Goal: Task Accomplishment & Management: Manage account settings

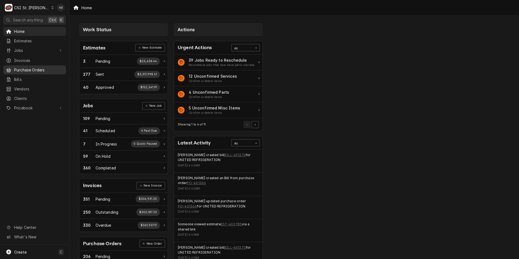
click at [24, 67] on span "Purchase Orders" at bounding box center [38, 70] width 49 height 6
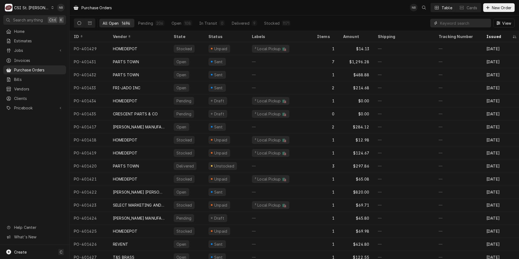
click at [455, 23] on input "Dynamic Content Wrapper" at bounding box center [464, 23] width 48 height 9
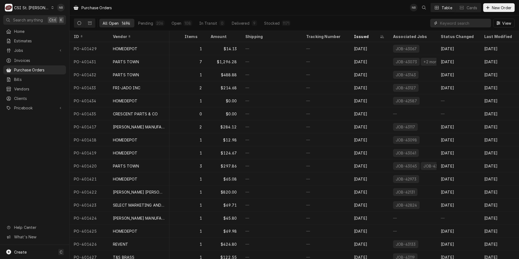
click at [451, 23] on input "Dynamic Content Wrapper" at bounding box center [464, 23] width 48 height 9
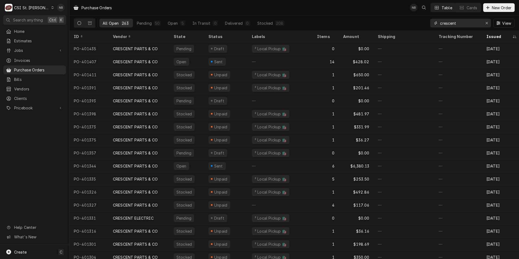
type input "crescent"
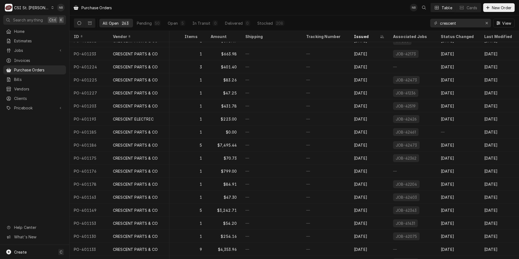
scroll to position [358, 137]
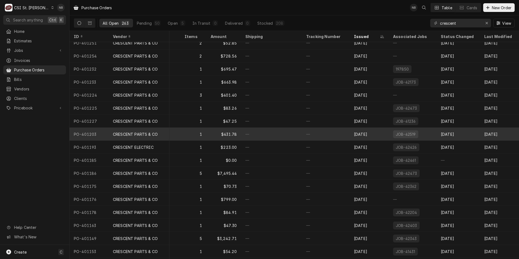
click at [310, 137] on div "—" at bounding box center [326, 134] width 48 height 13
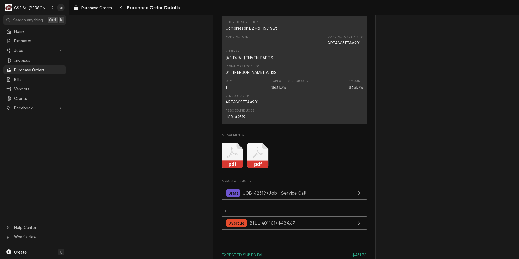
scroll to position [380, 0]
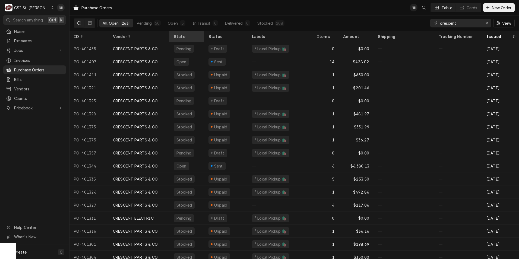
click at [180, 36] on div "State" at bounding box center [187, 37] width 26 height 6
click at [484, 21] on div "Erase input" at bounding box center [486, 22] width 5 height 5
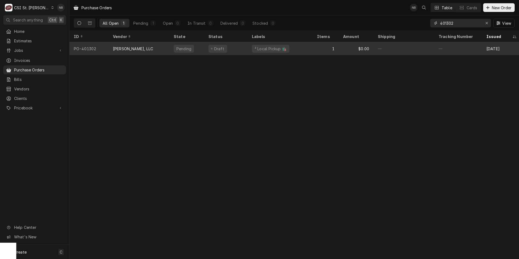
type input "401302"
click at [243, 48] on div "Draft" at bounding box center [225, 48] width 43 height 13
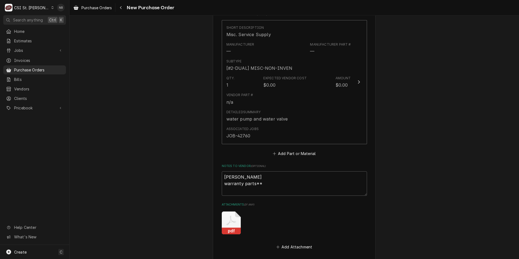
scroll to position [379, 0]
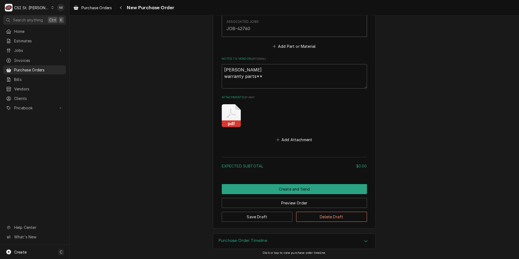
click at [328, 245] on div "Purchase Order Timeline" at bounding box center [294, 241] width 162 height 15
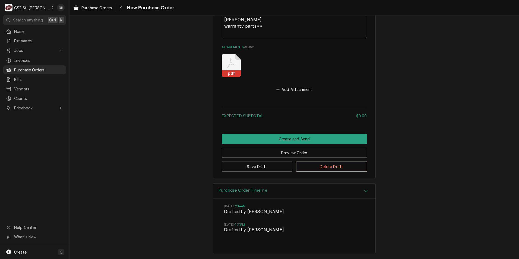
click at [333, 196] on div "Purchase Order Timeline" at bounding box center [294, 191] width 162 height 15
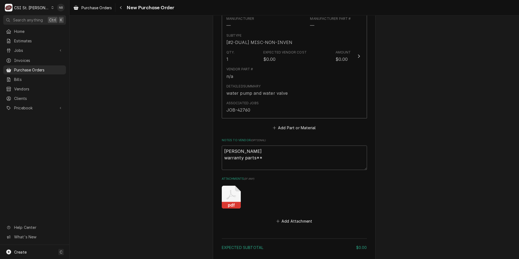
scroll to position [243, 0]
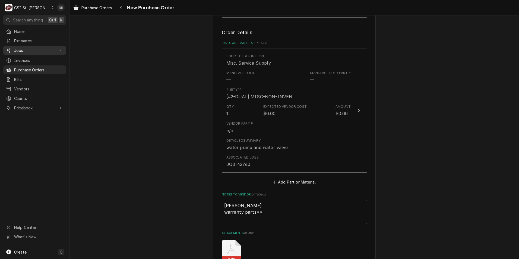
click at [39, 48] on span "Jobs" at bounding box center [34, 51] width 41 height 6
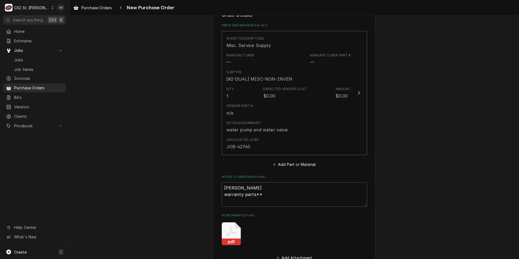
scroll to position [270, 0]
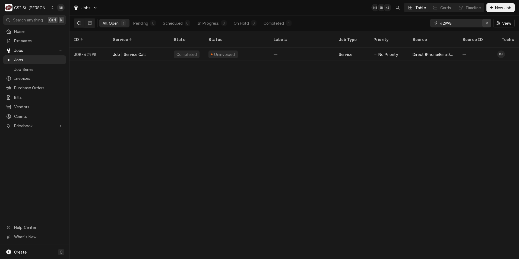
click at [487, 24] on icon "Erase input" at bounding box center [487, 23] width 3 height 4
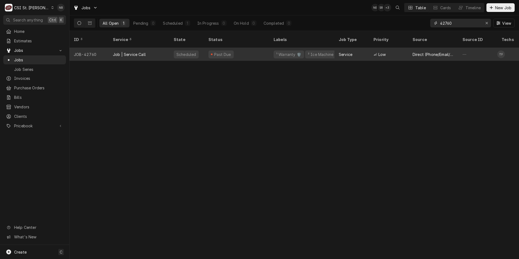
type input "42760"
click at [248, 48] on div "Past Due" at bounding box center [236, 54] width 65 height 13
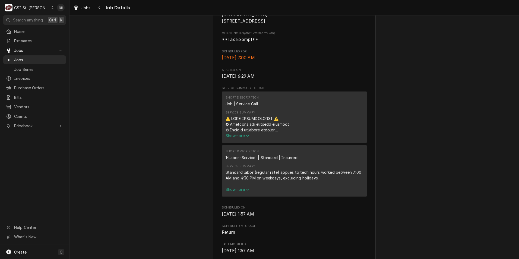
scroll to position [190, 0]
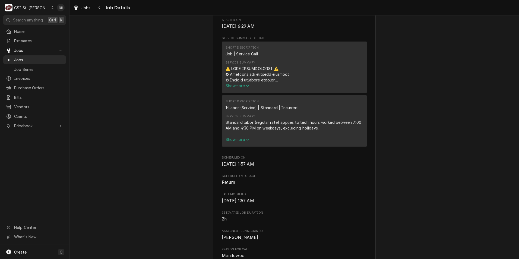
click at [246, 90] on div "Service Summary Show more" at bounding box center [295, 75] width 138 height 32
click at [244, 88] on span "Show more" at bounding box center [238, 85] width 24 height 5
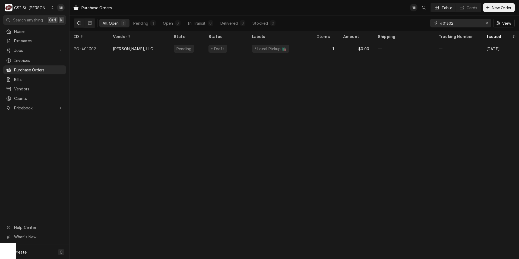
drag, startPoint x: 468, startPoint y: 25, endPoint x: 450, endPoint y: 26, distance: 18.5
click at [450, 26] on input "401302" at bounding box center [460, 23] width 41 height 9
type input "401349"
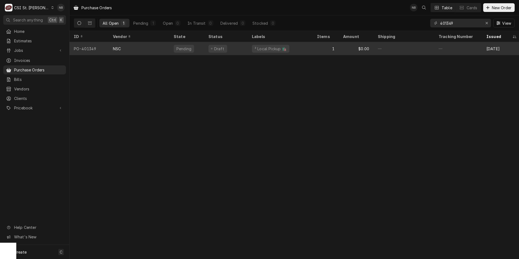
click at [316, 49] on div "1" at bounding box center [326, 48] width 26 height 13
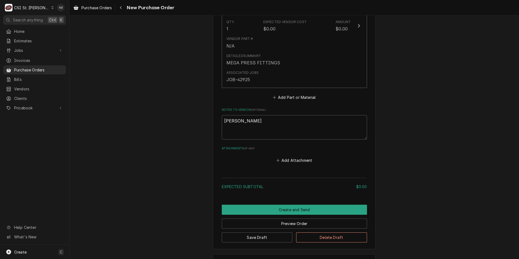
scroll to position [316, 0]
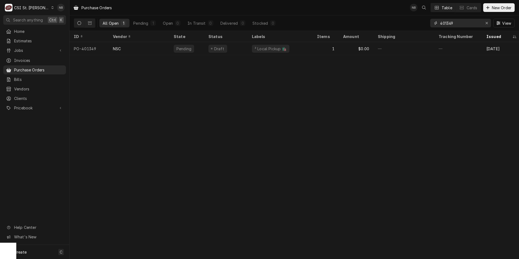
click at [452, 24] on input "401349" at bounding box center [460, 23] width 41 height 9
click at [455, 23] on input "401349" at bounding box center [460, 23] width 41 height 9
type input "401357"
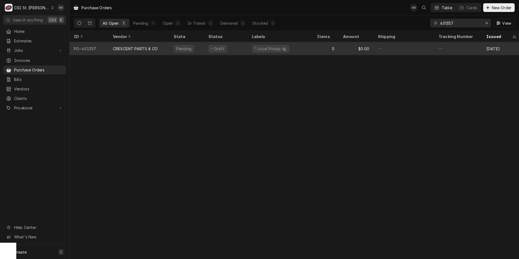
click at [294, 49] on div "² Local Pickup 🛍️" at bounding box center [280, 48] width 65 height 13
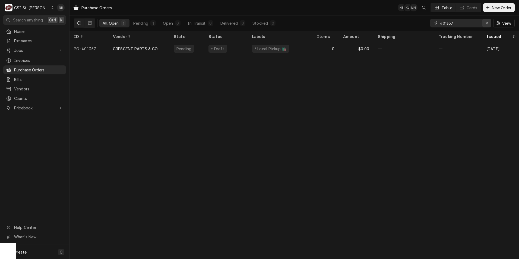
click at [489, 24] on div "Erase input" at bounding box center [486, 22] width 5 height 5
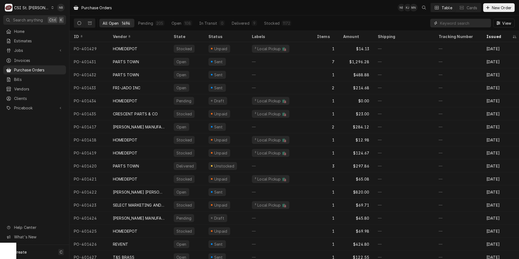
click at [470, 23] on input "Dynamic Content Wrapper" at bounding box center [464, 23] width 48 height 9
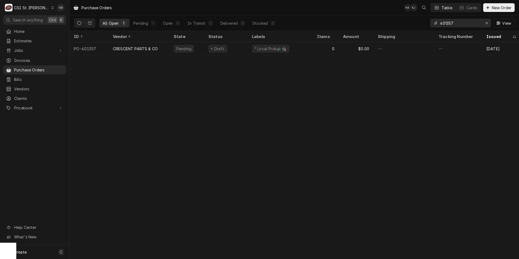
click at [468, 23] on input "401357" at bounding box center [460, 23] width 41 height 9
drag, startPoint x: 461, startPoint y: 20, endPoint x: 446, endPoint y: 26, distance: 16.0
click at [446, 26] on input "401357" at bounding box center [460, 23] width 41 height 9
type input "401434"
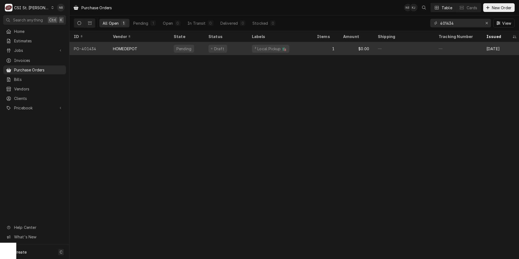
click at [301, 48] on div "² Local Pickup 🛍️" at bounding box center [280, 48] width 65 height 13
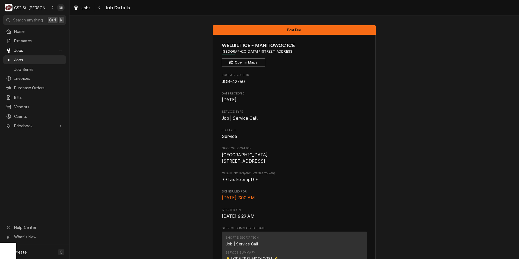
scroll to position [190, 0]
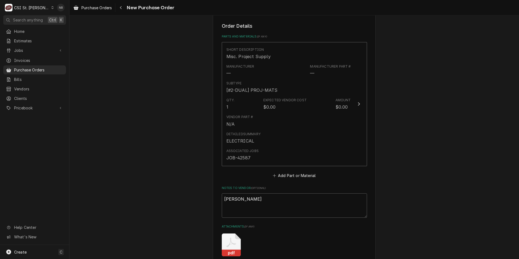
scroll to position [217, 0]
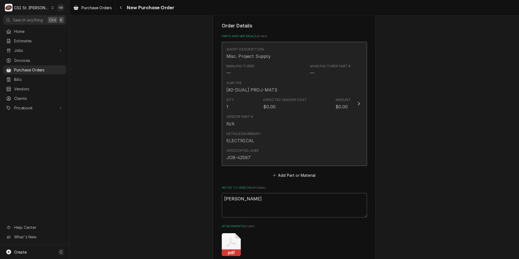
click at [271, 129] on div "Detailed Summary ELECTRICAL" at bounding box center [289, 137] width 125 height 17
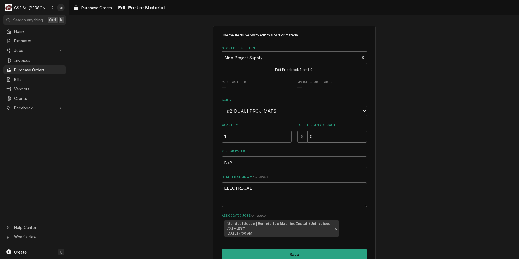
drag, startPoint x: 272, startPoint y: 134, endPoint x: 254, endPoint y: 134, distance: 17.9
click at [257, 134] on div "Quantity 1 Expected Vendor Cost $ 0" at bounding box center [294, 132] width 145 height 19
type textarea "x"
type input "9"
type textarea "x"
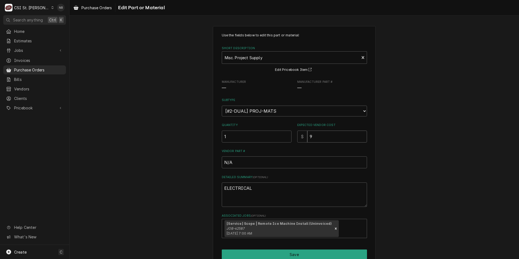
type input "95"
type textarea "x"
type input "95.4"
type textarea "x"
type input "95.40"
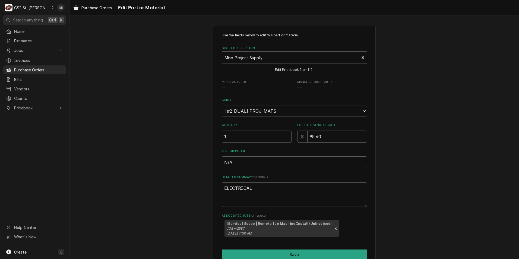
click at [313, 138] on input "95.40" at bounding box center [337, 137] width 60 height 12
type textarea "x"
type input "9.40"
type textarea "x"
type input "92.40"
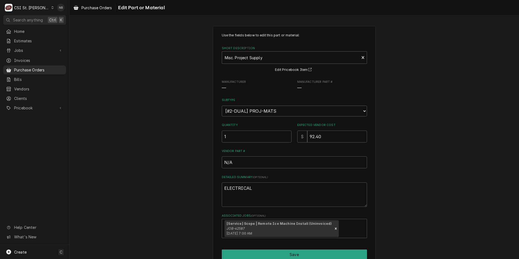
click at [388, 150] on div "Use the fields below to edit this part or material: Short Description Misc. Pro…" at bounding box center [295, 153] width 450 height 264
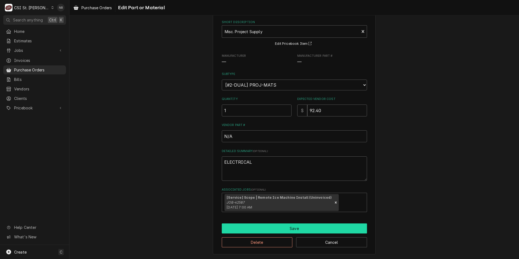
click at [301, 229] on button "Save" at bounding box center [294, 229] width 145 height 10
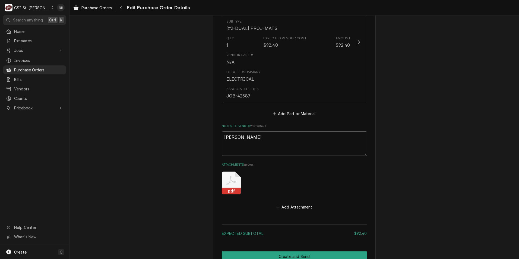
scroll to position [326, 0]
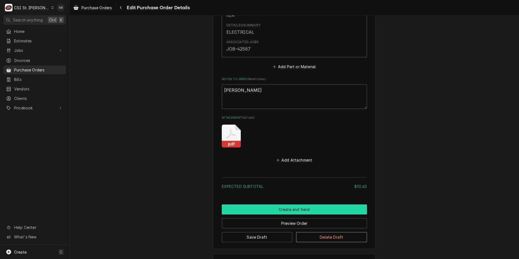
click at [274, 210] on button "Create and Send" at bounding box center [294, 210] width 145 height 10
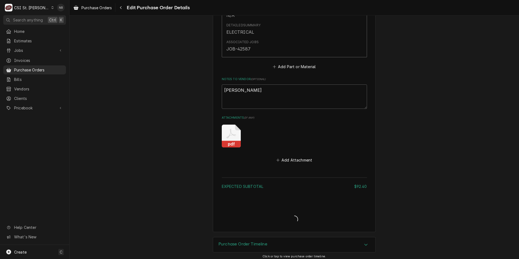
type textarea "x"
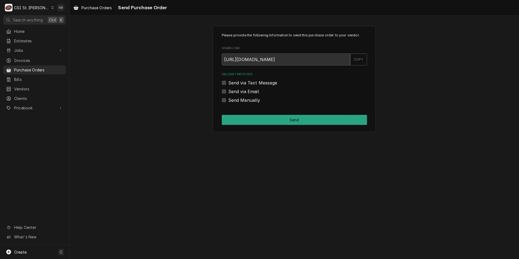
click at [228, 99] on label "Send Manually" at bounding box center [244, 100] width 32 height 7
click at [228, 99] on input "Send Manually" at bounding box center [300, 103] width 145 height 12
checkbox input "true"
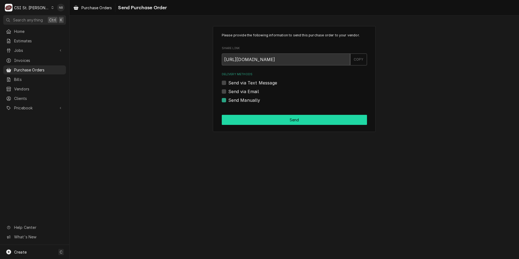
click at [238, 119] on button "Send" at bounding box center [294, 120] width 145 height 10
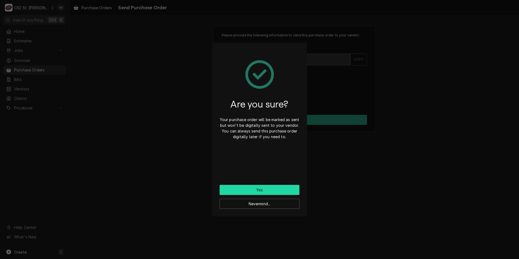
click at [244, 187] on button "Yes" at bounding box center [260, 190] width 80 height 10
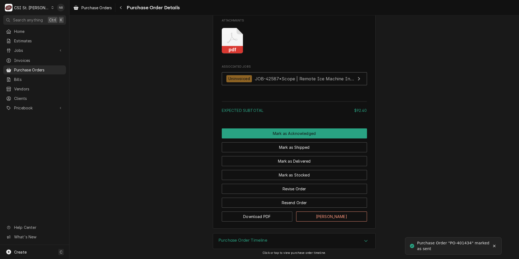
scroll to position [468, 0]
click at [309, 193] on button "Revise Order" at bounding box center [294, 189] width 145 height 10
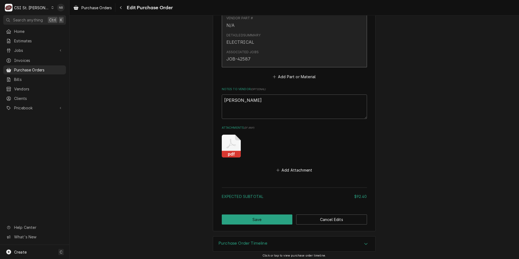
scroll to position [319, 0]
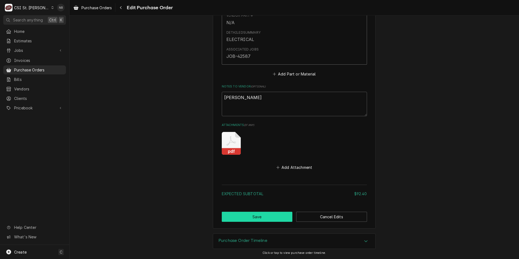
click at [266, 212] on button "Save" at bounding box center [257, 217] width 71 height 10
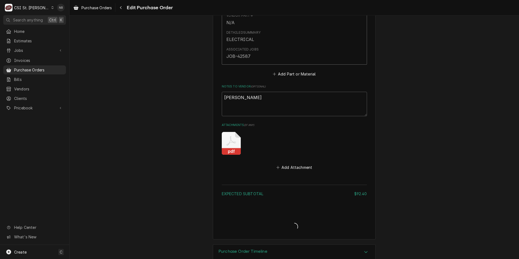
type textarea "x"
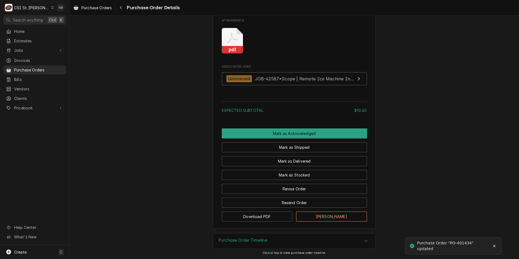
scroll to position [468, 0]
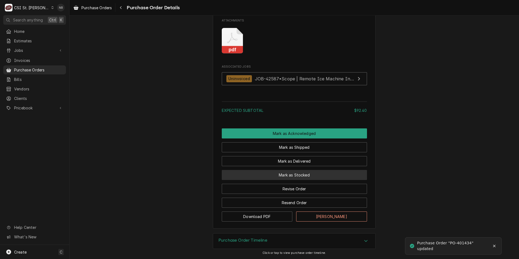
click at [281, 176] on button "Mark as Stocked" at bounding box center [294, 175] width 145 height 10
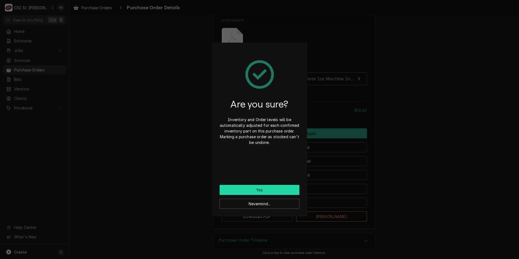
click at [253, 191] on button "Yes" at bounding box center [260, 190] width 80 height 10
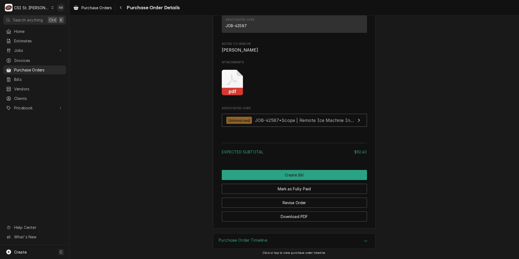
scroll to position [496, 0]
click at [96, 8] on span "Purchase Orders" at bounding box center [96, 8] width 30 height 6
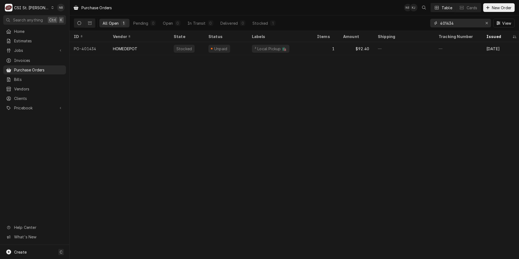
drag, startPoint x: 459, startPoint y: 23, endPoint x: 451, endPoint y: 25, distance: 8.8
click at [451, 25] on input "401434" at bounding box center [460, 23] width 41 height 9
type input "401435"
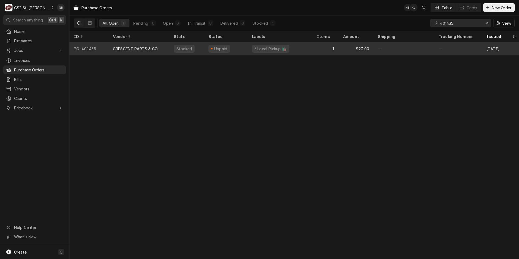
click at [268, 49] on div "² Local Pickup 🛍️" at bounding box center [270, 49] width 33 height 6
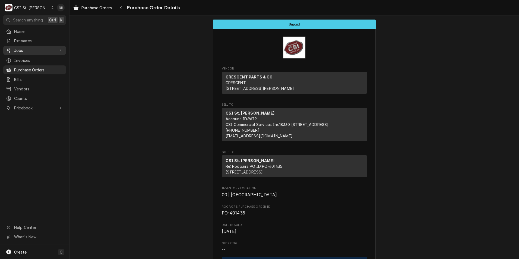
click at [43, 52] on link "Jobs" at bounding box center [34, 50] width 63 height 9
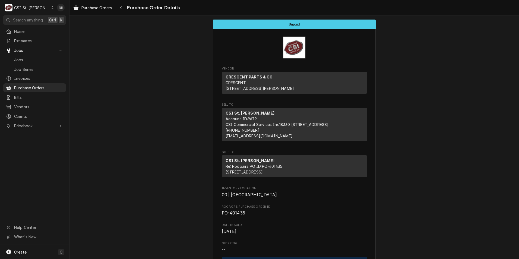
click at [37, 7] on div "CSI St. [PERSON_NAME]" at bounding box center [31, 8] width 35 height 6
click at [185, 61] on html "C CSI St. Louis NB Search anything Ctrl K Home Estimates Jobs Jobs Job Series I…" at bounding box center [259, 129] width 519 height 259
click at [41, 85] on span "Purchase Orders" at bounding box center [38, 88] width 49 height 6
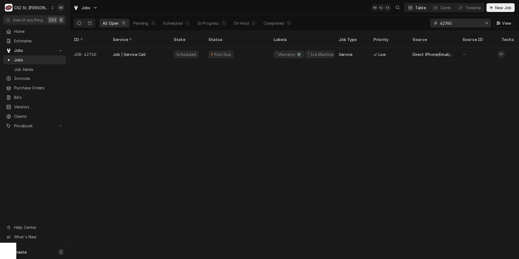
drag, startPoint x: 465, startPoint y: 26, endPoint x: 446, endPoint y: 25, distance: 19.6
click at [446, 25] on input "42760" at bounding box center [460, 23] width 41 height 9
type input "42621"
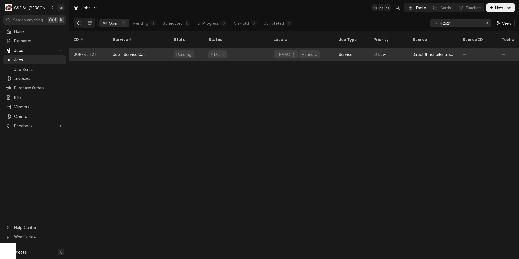
click at [246, 49] on div "Draft" at bounding box center [236, 54] width 65 height 13
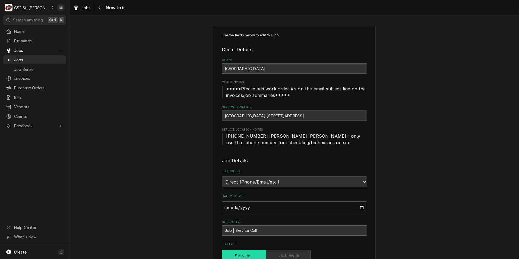
type textarea "x"
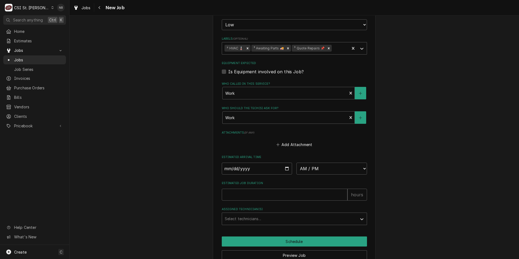
scroll to position [387, 0]
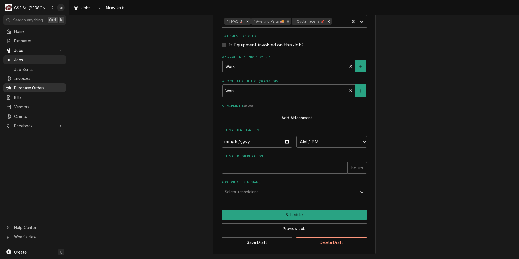
click at [40, 88] on span "Purchase Orders" at bounding box center [38, 88] width 49 height 6
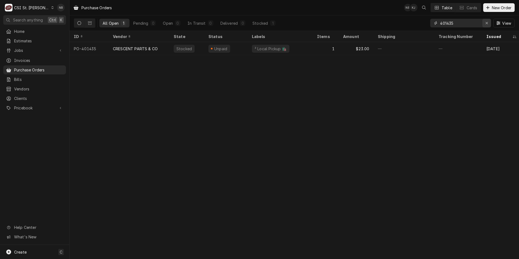
click at [485, 23] on div "Erase input" at bounding box center [486, 22] width 5 height 5
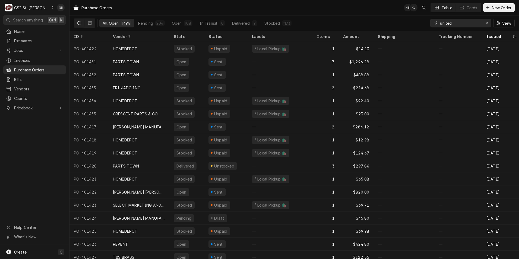
type input "united"
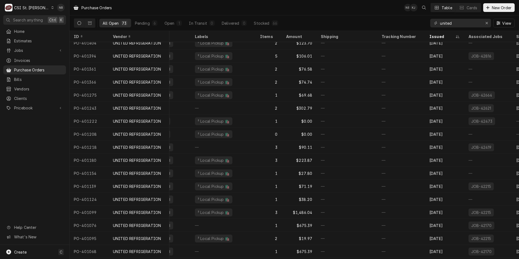
scroll to position [6, 0]
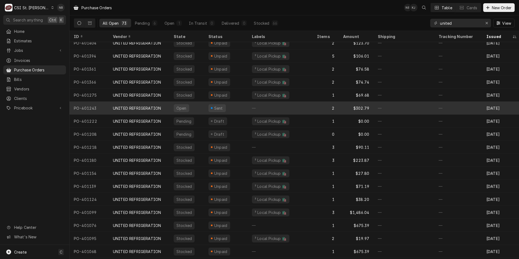
click at [280, 108] on div "—" at bounding box center [280, 108] width 65 height 13
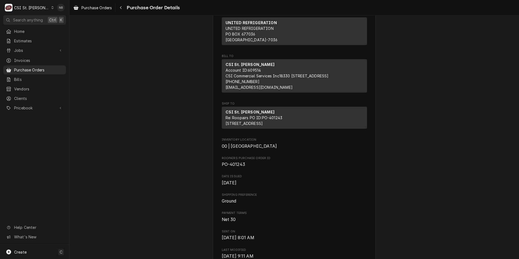
scroll to position [27, 0]
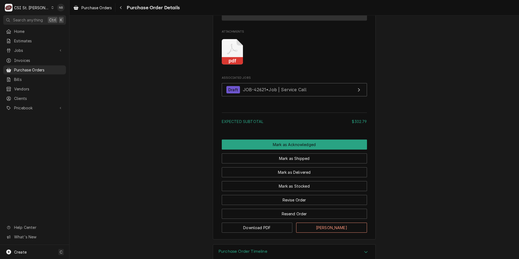
scroll to position [593, 0]
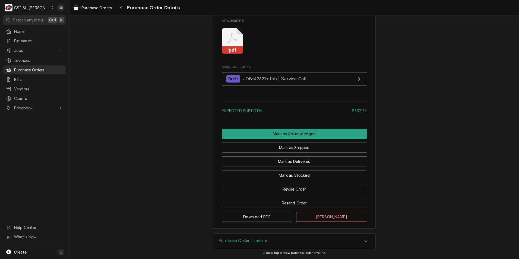
click at [321, 240] on div "Purchase Order Timeline" at bounding box center [294, 241] width 162 height 15
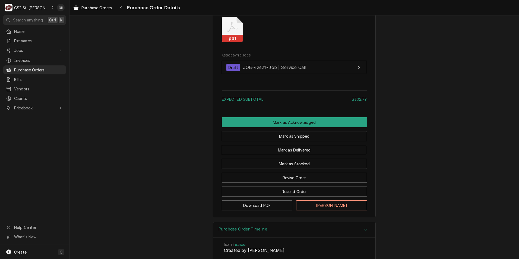
scroll to position [655, 0]
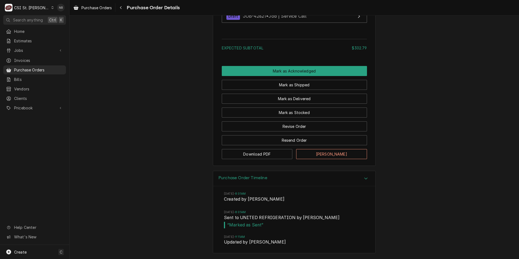
click at [337, 185] on div "Purchase Order Timeline" at bounding box center [294, 178] width 162 height 15
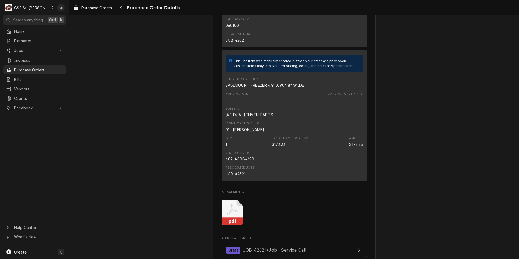
scroll to position [348, 0]
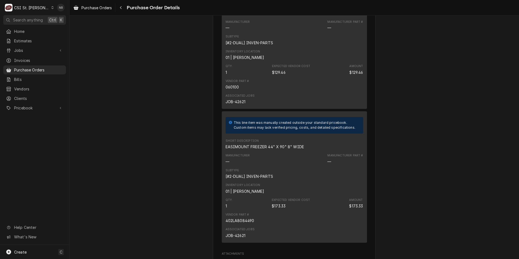
click at [185, 122] on div "Sent Vendor UNITED REFRIGERATION UNITED REFRIGERATION PO BOX 677036 Dallas, TX …" at bounding box center [295, 66] width 450 height 799
click at [213, 209] on div "Vendor UNITED REFRIGERATION UNITED REFRIGERATION PO BOX 677036 Dallas, TX 75267…" at bounding box center [294, 71] width 163 height 781
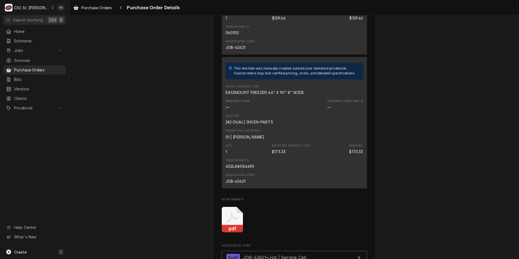
scroll to position [511, 0]
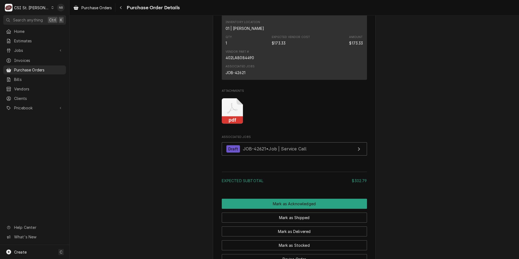
click at [227, 113] on icon "Attachments" at bounding box center [232, 111] width 21 height 26
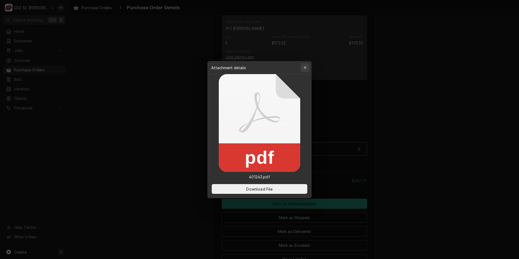
click at [306, 71] on button "button" at bounding box center [305, 67] width 9 height 9
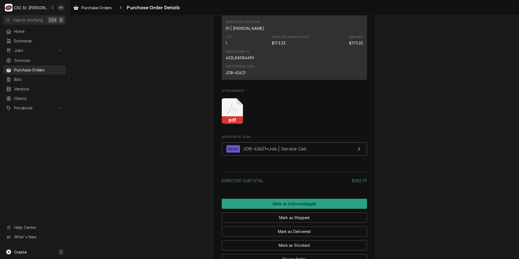
click at [237, 124] on icon "Attachments" at bounding box center [232, 111] width 21 height 26
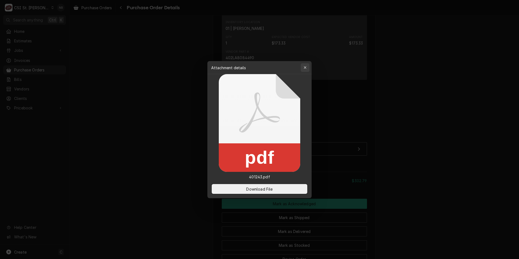
click at [305, 65] on div "button" at bounding box center [305, 67] width 5 height 5
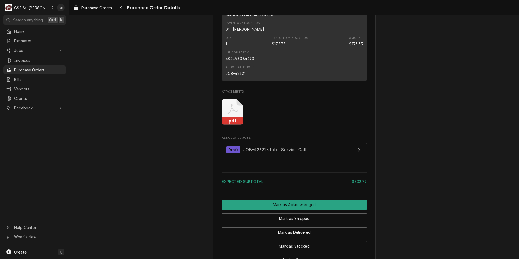
scroll to position [570, 0]
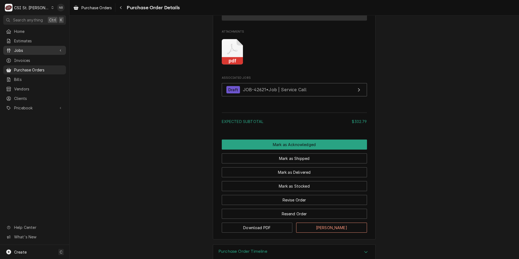
click at [32, 46] on link "Jobs" at bounding box center [34, 50] width 63 height 9
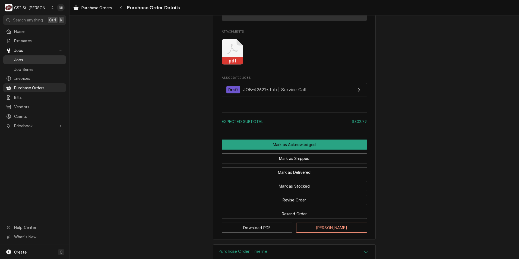
click at [33, 59] on span "Jobs" at bounding box center [38, 60] width 49 height 6
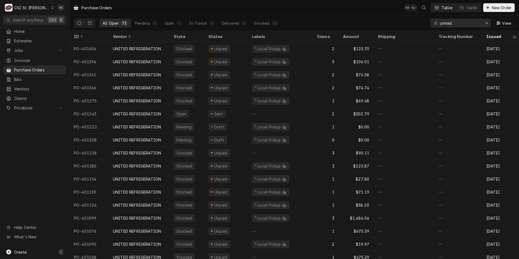
click at [39, 8] on div "C CSI St. Louis" at bounding box center [29, 7] width 52 height 11
click at [69, 21] on div "CSI [US_STATE]" at bounding box center [84, 20] width 72 height 6
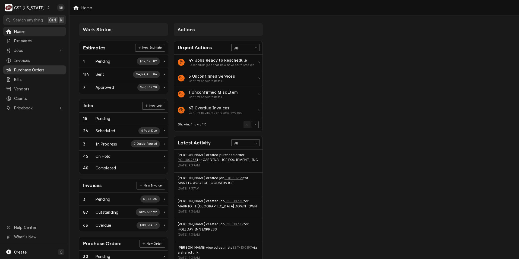
click at [37, 68] on span "Purchase Orders" at bounding box center [38, 70] width 49 height 6
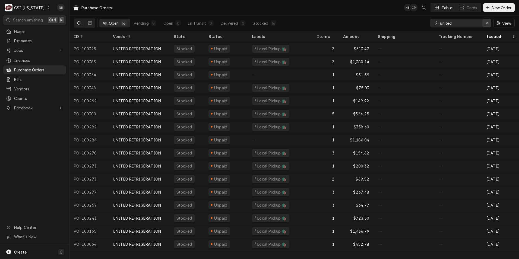
click at [488, 24] on icon "Erase input" at bounding box center [487, 23] width 2 height 2
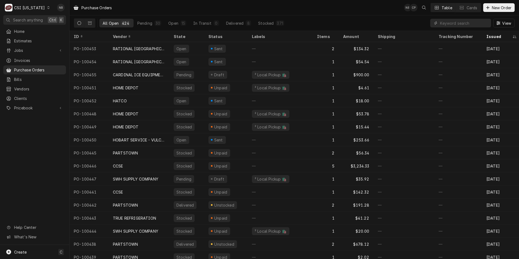
scroll to position [0, 62]
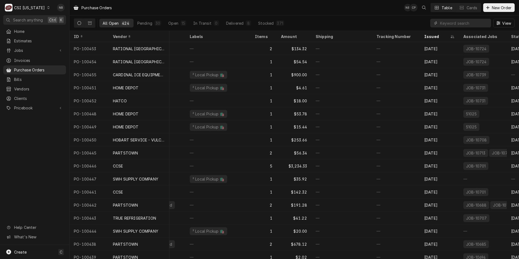
click at [33, 10] on div "CSI Kentucky" at bounding box center [29, 8] width 31 height 6
click at [67, 29] on div "CSI St. [PERSON_NAME]" at bounding box center [85, 30] width 72 height 6
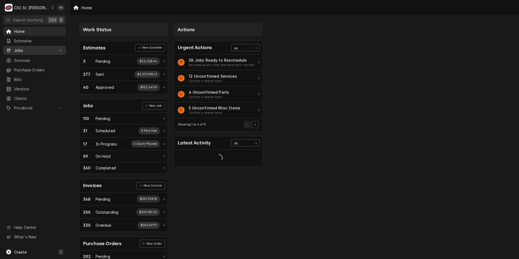
click at [39, 51] on span "Jobs" at bounding box center [34, 51] width 41 height 6
click at [41, 58] on span "Jobs" at bounding box center [38, 60] width 49 height 6
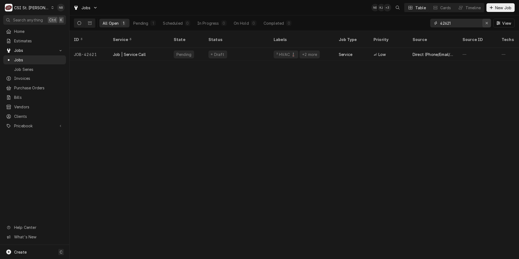
click at [486, 24] on icon "Erase input" at bounding box center [487, 23] width 3 height 4
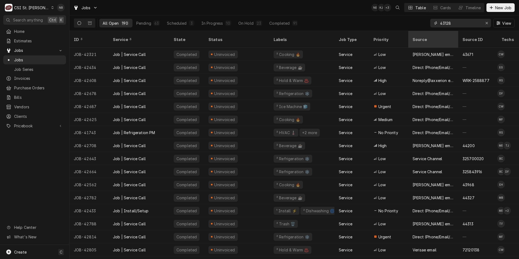
type input "43128"
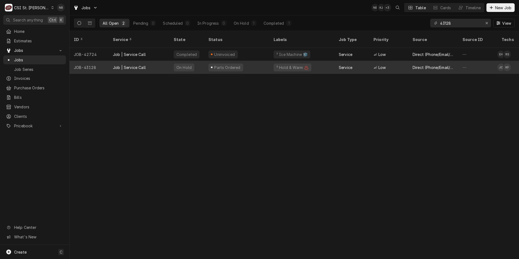
click at [256, 63] on div "Parts Ordered" at bounding box center [236, 67] width 65 height 13
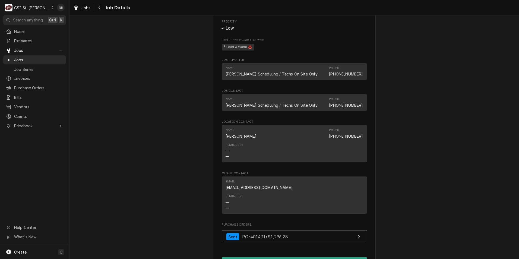
scroll to position [570, 0]
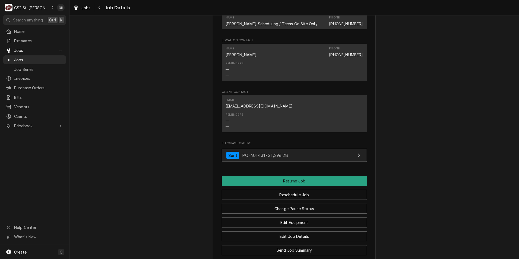
click at [308, 162] on link "Sent PO-401431 • $1,296.28" at bounding box center [294, 155] width 145 height 13
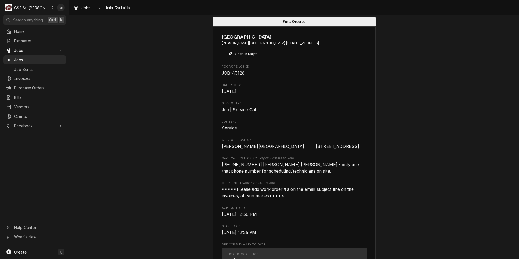
scroll to position [0, 0]
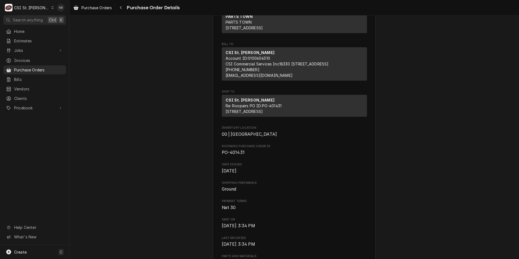
scroll to position [109, 0]
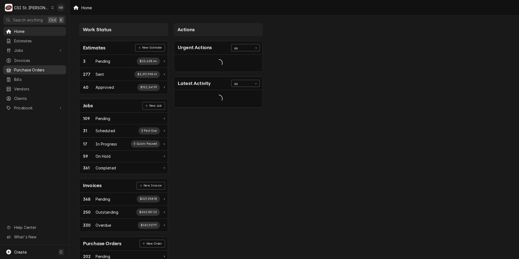
click at [41, 68] on span "Purchase Orders" at bounding box center [38, 70] width 49 height 6
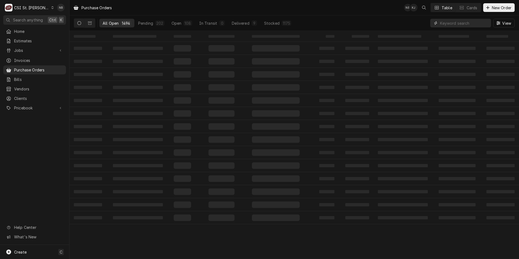
click at [460, 23] on input "Dynamic Content Wrapper" at bounding box center [464, 23] width 48 height 9
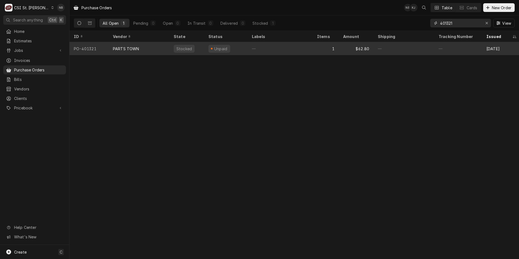
type input "401321"
click at [254, 46] on div "—" at bounding box center [280, 48] width 65 height 13
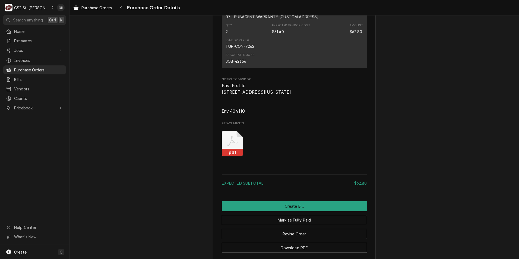
scroll to position [483, 0]
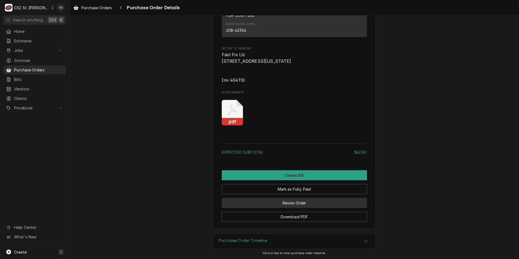
click at [296, 205] on button "Revise Order" at bounding box center [294, 203] width 145 height 10
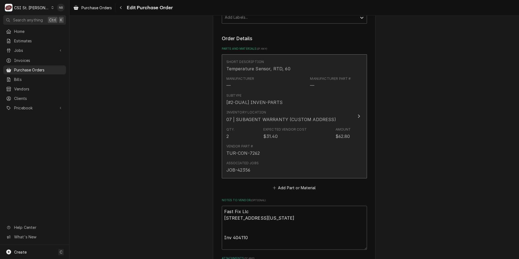
scroll to position [326, 0]
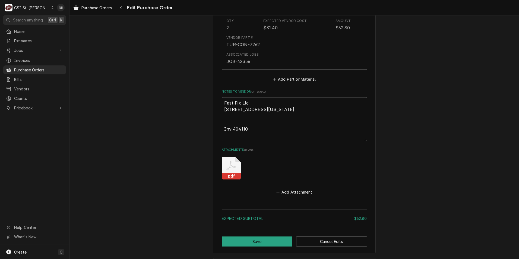
click at [275, 137] on textarea "Fast Fix Llc [STREET_ADDRESS][US_STATE] Inv 404110" at bounding box center [294, 119] width 145 height 44
type textarea "x"
type textarea "Fast Fix Llc [STREET_ADDRESS][US_STATE] Inv 404110"
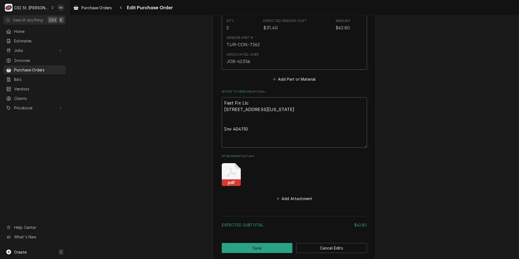
type textarea "x"
type textarea "Fast Fix Llc [STREET_ADDRESS][US_STATE] Inv 404110"
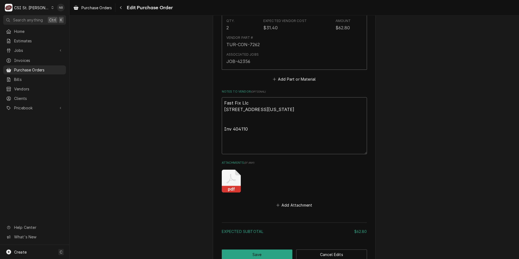
type textarea "x"
type textarea "Fast Fix Llc [STREET_ADDRESS][US_STATE] Inv 404110 S"
type textarea "x"
type textarea "Fast Fix Llc [STREET_ADDRESS][US_STATE] Inv 404110 Sh"
type textarea "x"
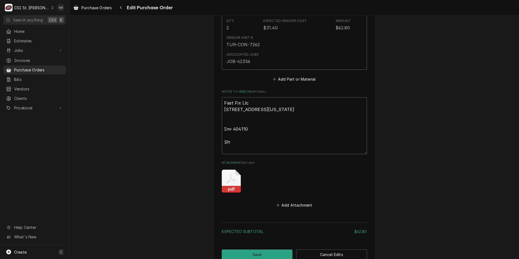
type textarea "Fast Fix Llc [STREET_ADDRESS][US_STATE] Inv 404110 Sho"
type textarea "x"
type textarea "Fast Fix Llc [STREET_ADDRESS][US_STATE] Inv 404110 Shou"
type textarea "x"
type textarea "Fast Fix Llc [STREET_ADDRESS][US_STATE] Inv 404110 [GEOGRAPHIC_DATA]"
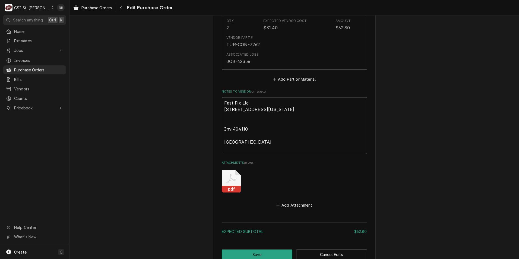
type textarea "x"
type textarea "Fast Fix Llc [STREET_ADDRESS][US_STATE] Inv 404110 Should"
type textarea "x"
type textarea "Fast Fix Llc [STREET_ADDRESS][US_STATE] Inv 404110 Should be"
type textarea "x"
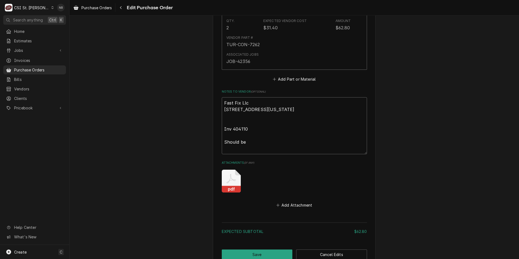
type textarea "Fast Fix Llc [STREET_ADDRESS][US_STATE] Inv 404110 Should be"
type textarea "x"
type textarea "Fast Fix Llc [STREET_ADDRESS][US_STATE] Inv 404110 Should be c"
type textarea "x"
type textarea "Fast Fix Llc [STREET_ADDRESS][US_STATE] Inv 404110 Should be cr"
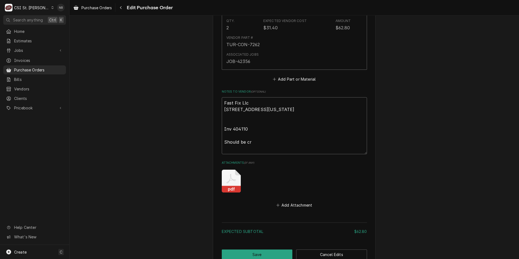
type textarea "x"
type textarea "Fast Fix Llc [STREET_ADDRESS][US_STATE] Inv 404110 Should be cre"
type textarea "x"
type textarea "Fast Fix Llc 314 Nebraska Ave Columbia, MO 65201 Inv 404110 Should be cred"
type textarea "x"
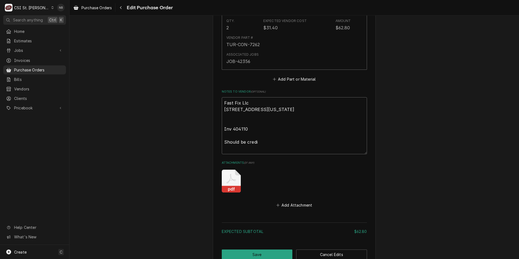
type textarea "Fast Fix Llc 314 Nebraska Ave Columbia, MO 65201 Inv 404110 Should be credit"
type textarea "x"
type textarea "Fast Fix Llc 314 Nebraska Ave Columbia, MO 65201 Inv 404110 Should be credite"
type textarea "x"
type textarea "Fast Fix Llc 314 Nebraska Ave Columbia, MO 65201 Inv 404110 Should be credited,"
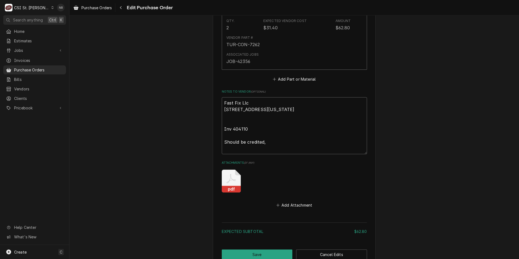
type textarea "x"
type textarea "Fast Fix Llc 314 Nebraska Ave Columbia, MO 65201 Inv 404110 Should be credited,"
type textarea "x"
type textarea "Fast Fix Llc 314 Nebraska Ave Columbia, MO 65201 Inv 404110 Should be credited,…"
type textarea "x"
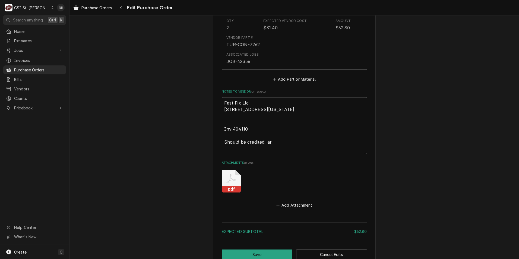
type textarea "Fast Fix Llc 314 Nebraska Ave Columbia, MO 65201 Inv 404110 Should be credited,…"
type textarea "x"
type textarea "Fast Fix Llc 314 Nebraska Ave Columbia, MO 65201 Inv 404110 Should be credited,…"
type textarea "x"
type textarea "Fast Fix Llc 314 Nebraska Ave Columbia, MO 65201 Inv 404110 Should be credited,…"
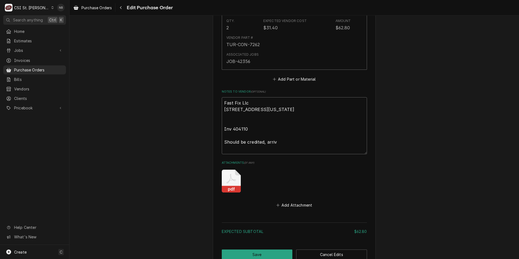
type textarea "x"
type textarea "Fast Fix Llc 314 Nebraska Ave Columbia, MO 65201 Inv 404110 Should be credited,…"
type textarea "x"
type textarea "Fast Fix Llc 314 Nebraska Ave Columbia, MO 65201 Inv 404110 Should be credited,…"
type textarea "x"
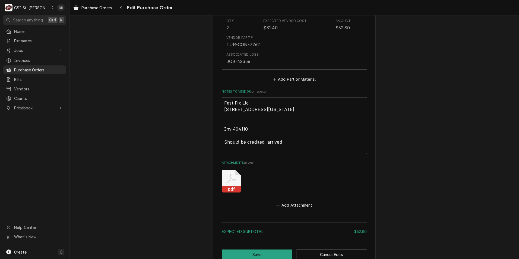
type textarea "Fast Fix Llc 314 Nebraska Ave Columbia, MO 65201 Inv 404110 Should be credited,…"
type textarea "x"
type textarea "Fast Fix Llc 314 Nebraska Ave Columbia, MO 65201 Inv 404110 Should be credited,…"
type textarea "x"
type textarea "Fast Fix Llc 314 Nebraska Ave Columbia, MO 65201 Inv 404110 Should be credited,…"
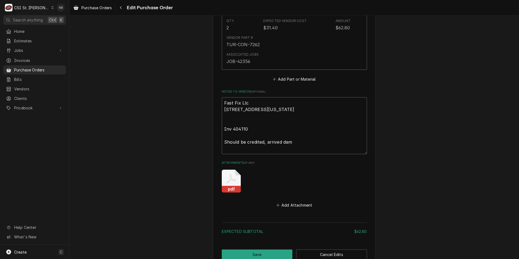
type textarea "x"
type textarea "Fast Fix Llc 314 Nebraska Ave Columbia, MO 65201 Inv 404110 Should be credited,…"
type textarea "x"
type textarea "Fast Fix Llc 314 Nebraska Ave Columbia, MO 65201 Inv 404110 Should be credited,…"
type textarea "x"
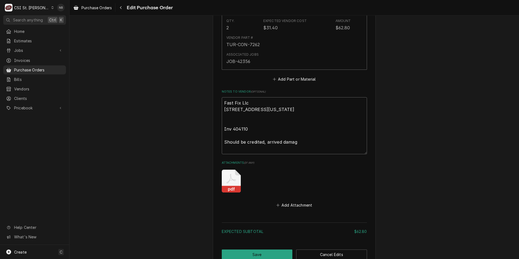
type textarea "Fast Fix Llc 314 Nebraska Ave Columbia, MO 65201 Inv 404110 Should be credited,…"
type textarea "x"
type textarea "Fast Fix Llc 314 Nebraska Ave Columbia, MO 65201 Inv 404110 Should be credited,…"
type textarea "x"
type textarea "Fast Fix Llc 314 Nebraska Ave Columbia, MO 65201 Inv 404110 Should be credited,…"
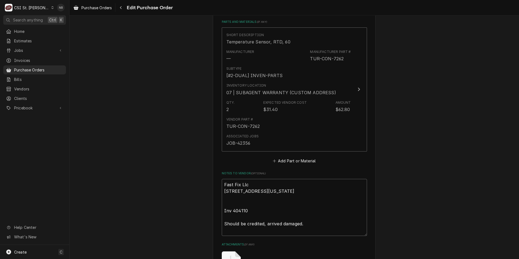
scroll to position [244, 0]
click at [224, 230] on textarea "Fast Fix Llc 314 Nebraska Ave Columbia, MO 65201 Inv 404110 Should be credited,…" at bounding box center [294, 207] width 145 height 57
click at [222, 232] on textarea "Fast Fix Llc 314 Nebraska Ave Columbia, MO 65201 Inv 404110 Should be credited,…" at bounding box center [294, 207] width 145 height 57
type textarea "x"
type textarea "Fast Fix Llc 314 Nebraska Ave Columbia, MO 65201 Inv 404110 1Should be credited…"
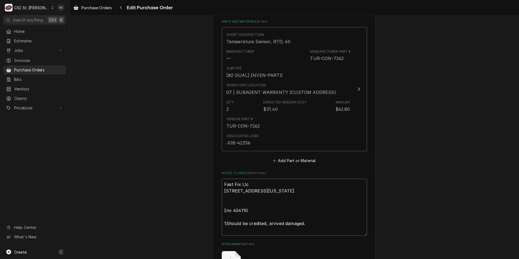
type textarea "x"
type textarea "Fast Fix Llc 314 Nebraska Ave Columbia, MO 65201 Inv 404110 1 Should be credite…"
type textarea "x"
type textarea "Fast Fix Llc 314 Nebraska Ave Columbia, MO 65201 Inv 404110 1 iShould be credit…"
type textarea "x"
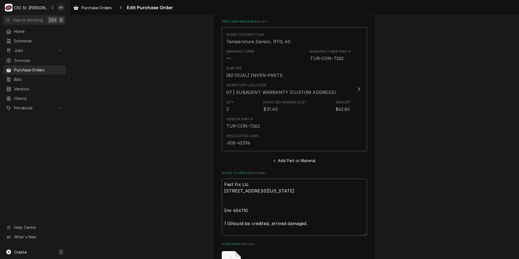
type textarea "Fast Fix Llc 314 Nebraska Ave Columbia, MO 65201 Inv 404110 1 irShould be credi…"
type textarea "x"
type textarea "Fast Fix Llc 314 Nebraska Ave Columbia, MO 65201 Inv 404110 1 ireShould be cred…"
type textarea "x"
type textarea "Fast Fix Llc 314 Nebraska Ave Columbia, MO 65201 Inv 404110 1 iremShould be cre…"
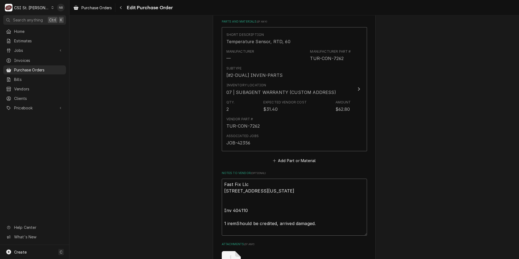
type textarea "x"
type textarea "Fast Fix Llc 314 Nebraska Ave Columbia, MO 65201 Inv 404110 1 ireShould be cred…"
type textarea "x"
type textarea "Fast Fix Llc 314 Nebraska Ave Columbia, MO 65201 Inv 404110 1 irShould be credi…"
type textarea "x"
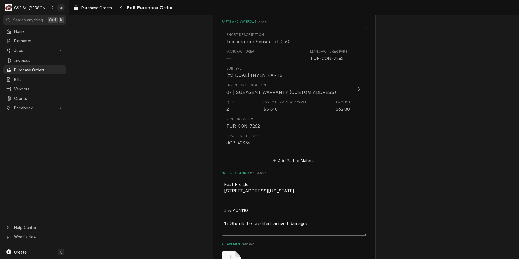
type textarea "Fast Fix Llc 314 Nebraska Ave Columbia, MO 65201 Inv 404110 1 iShould be credit…"
type textarea "x"
type textarea "Fast Fix Llc 314 Nebraska Ave Columbia, MO 65201 Inv 404110 1 itShould be credi…"
type textarea "x"
type textarea "Fast Fix Llc 314 Nebraska Ave Columbia, MO 65201 Inv 404110 1 iteShould be cred…"
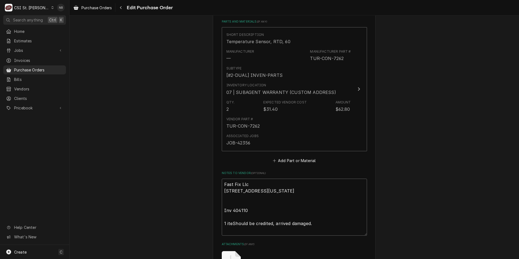
type textarea "x"
type textarea "Fast Fix Llc 314 Nebraska Ave Columbia, MO 65201 Inv 404110 1 itemShould be cre…"
type textarea "x"
type textarea "Fast Fix Llc 314 Nebraska Ave Columbia, MO 65201 Inv 404110 1 item Should be cr…"
drag, startPoint x: 316, startPoint y: 230, endPoint x: 278, endPoint y: 231, distance: 37.8
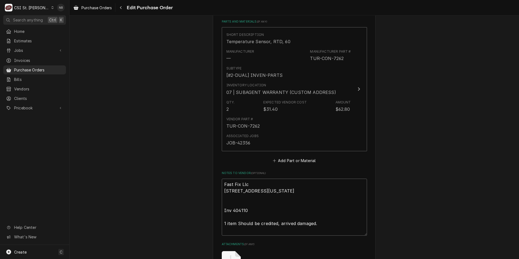
click at [278, 231] on textarea "Fast Fix Llc 314 Nebraska Ave Columbia, MO 65201 Inv 404110 1 item Should be cr…" at bounding box center [294, 207] width 145 height 57
type textarea "x"
type textarea "Fast Fix Llc 314 Nebraska Ave Columbia, MO 65201 Inv 404110 1 item Should be cr…"
type textarea "x"
type textarea "Fast Fix Llc 314 Nebraska Ave Columbia, MO 65201 Inv 404110 1 item Should be cr…"
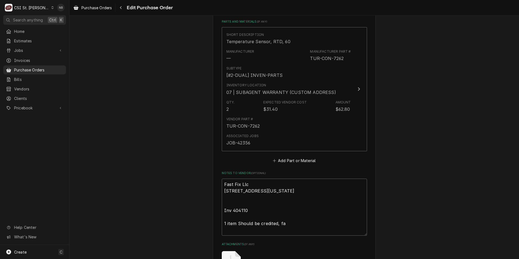
type textarea "x"
type textarea "Fast Fix Llc 314 Nebraska Ave Columbia, MO 65201 Inv 404110 1 item Should be cr…"
type textarea "x"
type textarea "Fast Fix Llc 314 Nebraska Ave Columbia, MO 65201 Inv 404110 1 item Should be cr…"
type textarea "x"
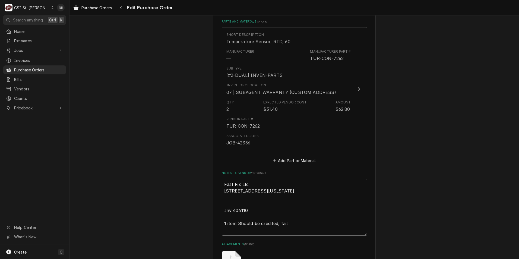
type textarea "Fast Fix Llc 314 Nebraska Ave Columbia, MO 65201 Inv 404110 1 item Should be cr…"
type textarea "x"
type textarea "Fast Fix Llc 314 Nebraska Ave Columbia, MO 65201 Inv 404110 1 item Should be cr…"
type textarea "x"
type textarea "Fast Fix Llc 314 Nebraska Ave Columbia, MO 65201 Inv 404110 1 item Should be cr…"
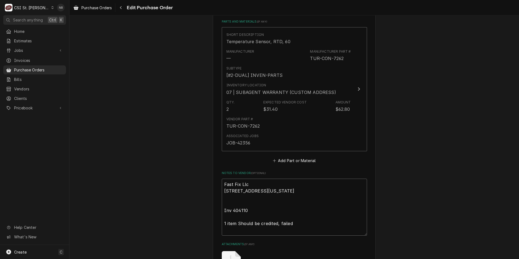
type textarea "x"
type textarea "Fast Fix Llc 314 Nebraska Ave Columbia, MO 65201 Inv 404110 1 item Should be cr…"
type textarea "x"
type textarea "Fast Fix Llc 314 Nebraska Ave Columbia, MO 65201 Inv 404110 1 item Should be cr…"
type textarea "x"
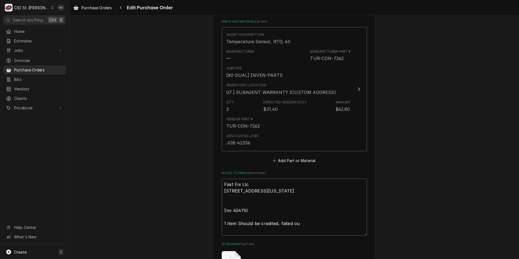
type textarea "Fast Fix Llc 314 Nebraska Ave Columbia, MO 65201 Inv 404110 1 item Should be cr…"
type textarea "x"
type textarea "Fast Fix Llc 314 Nebraska Ave Columbia, MO 65201 Inv 404110 1 item Should be cr…"
type textarea "x"
type textarea "Fast Fix Llc 314 Nebraska Ave Columbia, MO 65201 Inv 404110 1 item Should be cr…"
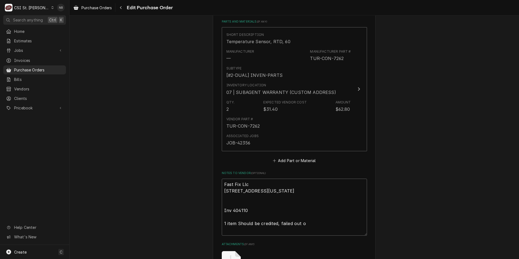
type textarea "x"
type textarea "Fast Fix Llc 314 Nebraska Ave Columbia, MO 65201 Inv 404110 1 item Should be cr…"
type textarea "x"
type textarea "Fast Fix Llc 314 Nebraska Ave Columbia, MO 65201 Inv 404110 1 item Should be cr…"
type textarea "x"
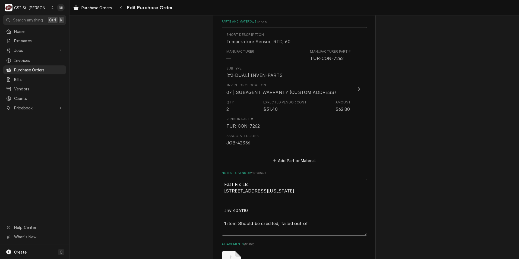
type textarea "Fast Fix Llc 314 Nebraska Ave Columbia, MO 65201 Inv 404110 1 item Should be cr…"
type textarea "x"
type textarea "Fast Fix Llc 314 Nebraska Ave Columbia, MO 65201 Inv 404110 1 item Should be cr…"
type textarea "x"
type textarea "Fast Fix Llc 314 Nebraska Ave Columbia, MO 65201 Inv 404110 1 item Should be cr…"
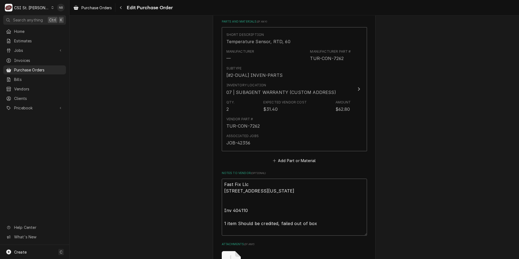
type textarea "x"
type textarea "Fast Fix Llc 314 Nebraska Ave Columbia, MO 65201 Inv 404110 1 item Should be cr…"
type textarea "x"
type textarea "Fast Fix Llc 314 Nebraska Ave Columbia, MO 65201 Inv 404110 1 item Should be cr…"
type textarea "x"
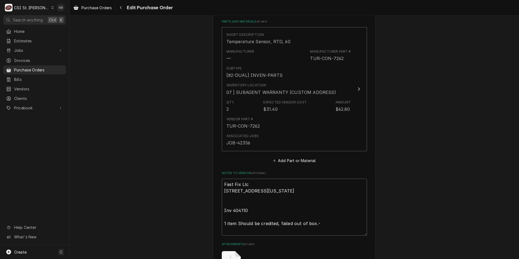
type textarea "Fast Fix Llc 314 Nebraska Ave Columbia, MO 65201 Inv 404110 1 item Should be cr…"
type textarea "x"
type textarea "Fast Fix Llc 314 Nebraska Ave Columbia, MO 65201 Inv 404110 1 item Should be cr…"
type textarea "x"
type textarea "Fast Fix Llc 314 Nebraska Ave Columbia, MO 65201 Inv 404110 1 item Should be cr…"
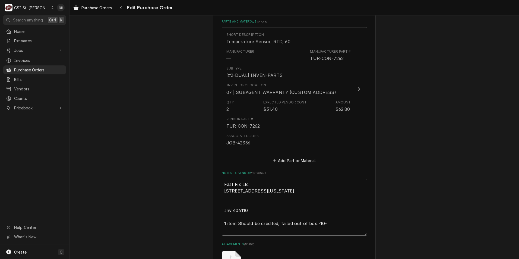
type textarea "x"
type textarea "Fast Fix Llc 314 Nebraska Ave Columbia, MO 65201 Inv 404110 1 item Should be cr…"
type textarea "x"
type textarea "Fast Fix Llc 314 Nebraska Ave Columbia, MO 65201 Inv 404110 1 item Should be cr…"
type textarea "x"
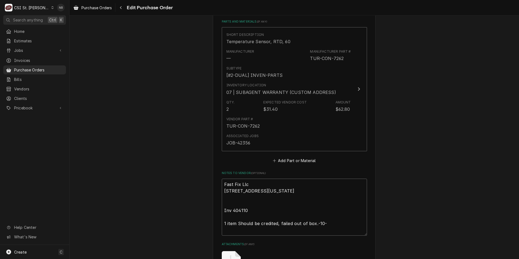
type textarea "Fast Fix Llc 314 Nebraska Ave Columbia, MO 65201 Inv 404110 1 item Should be cr…"
type textarea "x"
type textarea "Fast Fix Llc 314 Nebraska Ave Columbia, MO 65201 Inv 404110 1 item Should be cr…"
type textarea "x"
type textarea "Fast Fix Llc 314 Nebraska Ave Columbia, MO 65201 Inv 404110 1 item Should be cr…"
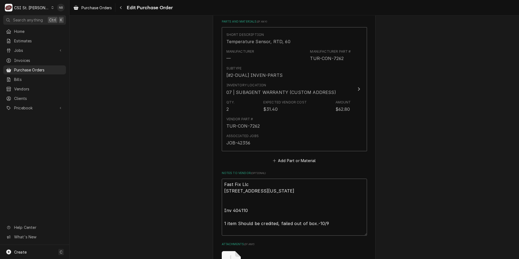
type textarea "x"
type textarea "Fast Fix Llc 314 Nebraska Ave Columbia, MO 65201 Inv 404110 1 item Should be cr…"
type textarea "x"
type textarea "Fast Fix Llc 314 Nebraska Ave Columbia, MO 65201 Inv 404110 1 item Should be cr…"
type textarea "x"
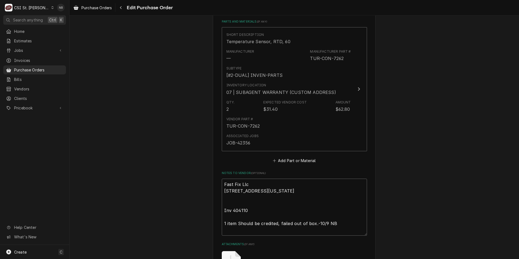
type textarea "Fast Fix Llc 314 Nebraska Ave Columbia, MO 65201 Inv 404110 1 item Should be cr…"
click at [402, 195] on div "Please provide the following information to create your purchase order: Basic D…" at bounding box center [295, 65] width 450 height 576
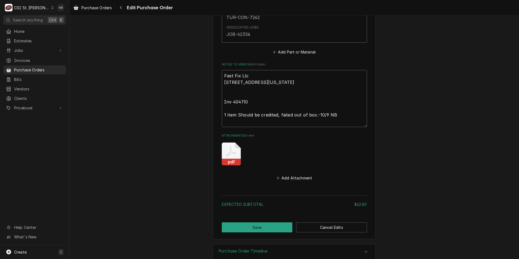
drag, startPoint x: 337, startPoint y: 122, endPoint x: 203, endPoint y: 119, distance: 133.6
click at [265, 225] on button "Save" at bounding box center [257, 227] width 71 height 10
type textarea "x"
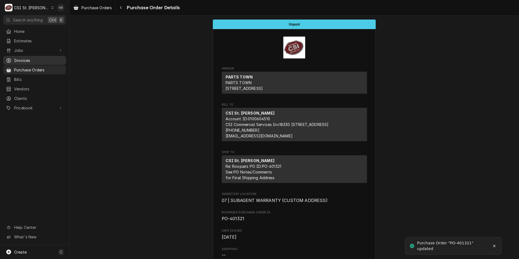
click at [34, 58] on span "Invoices" at bounding box center [38, 61] width 49 height 6
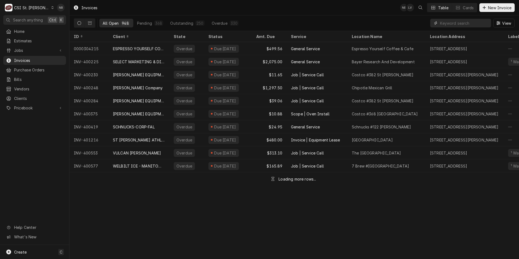
click at [463, 25] on input "Dynamic Content Wrapper" at bounding box center [464, 23] width 48 height 9
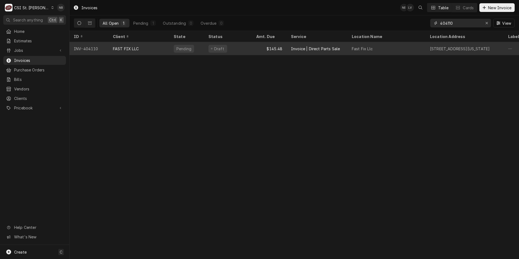
type input "404110"
click at [237, 50] on div "Draft" at bounding box center [228, 48] width 48 height 13
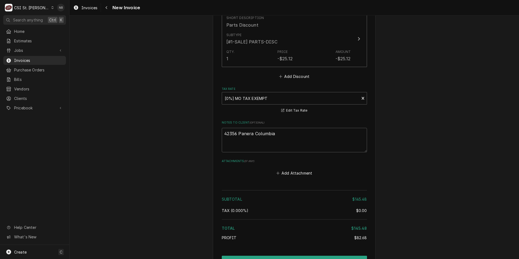
scroll to position [733, 0]
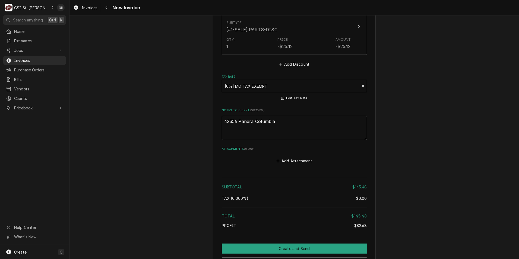
click at [277, 140] on textarea "42356 Panera Columbia" at bounding box center [294, 128] width 145 height 24
type textarea "x"
type textarea "42356 Panera Columbia"
type textarea "x"
type textarea "42356 Panera Columbia"
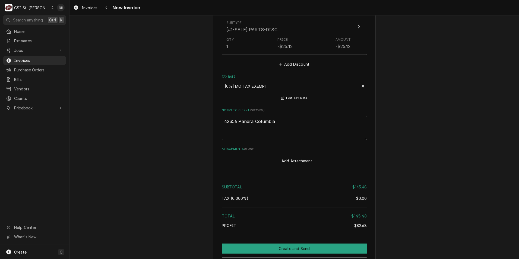
paste textarea "1 item Should be credited, failed out of box.-10/9 NB"
type textarea "x"
type textarea "42356 Panera Columbia 1 item Should be credited, failed out of box.-10/9 NB"
drag, startPoint x: 276, startPoint y: 133, endPoint x: 234, endPoint y: 135, distance: 42.4
click at [234, 135] on textarea "42356 Panera Columbia 1 item Should be credited, failed out of box.-10/9 NB" at bounding box center [294, 128] width 145 height 24
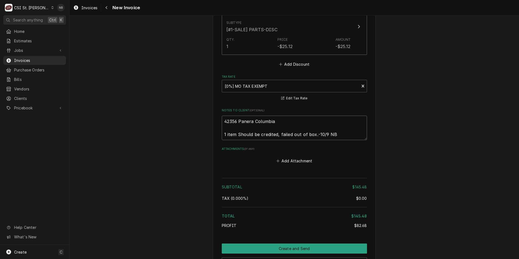
type textarea "x"
type textarea "42356 Panera Columbia 1 item failed out of box.-10/9 NB"
drag, startPoint x: 293, startPoint y: 134, endPoint x: 297, endPoint y: 134, distance: 3.5
click at [294, 134] on textarea "42356 Panera Columbia 1 item failed out of box.-10/9 NB" at bounding box center [294, 128] width 145 height 24
type textarea "x"
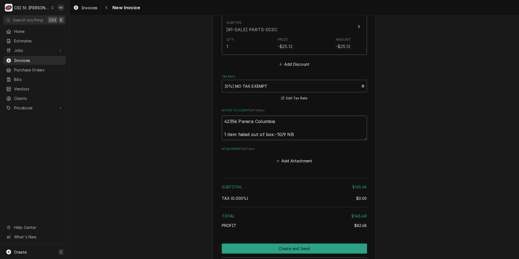
type textarea "42356 Panera Columbia 1 item failed out of box.-10/9 NB"
type textarea "x"
type textarea "42356 Panera Columbia 1 item failed out of box.-10/9 NB c"
type textarea "x"
type textarea "42356 Panera Columbia 1 item failed out of box.-10/9 NB cr"
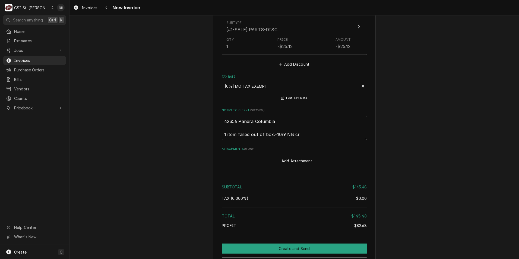
type textarea "x"
type textarea "42356 Panera Columbia 1 item failed out of box.-10/9 NB cre"
type textarea "x"
type textarea "42356 Panera Columbia 1 item failed out of box.-10/9 NB cred"
type textarea "x"
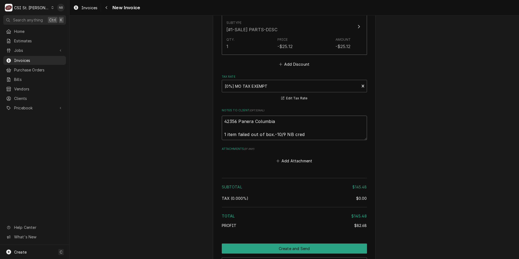
type textarea "42356 Panera Columbia 1 item failed out of box.-10/9 NB credi"
type textarea "x"
type textarea "42356 Panera Columbia 1 item failed out of box.-10/9 NB credit"
type textarea "x"
type textarea "42356 Panera Columbia 1 item failed out of box.-10/9 NB credit"
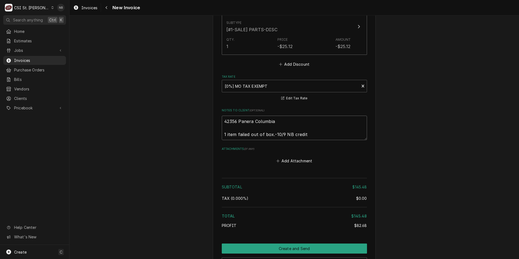
type textarea "x"
type textarea "42356 Panera Columbia 1 item failed out of box.-10/9 NB credit a"
type textarea "x"
type textarea "42356 Panera Columbia 1 item failed out of box.-10/9 NB credit ag"
type textarea "x"
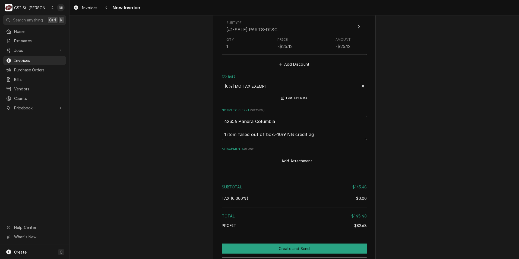
type textarea "42356 Panera Columbia 1 item failed out of box.-10/9 NB credit aga"
type textarea "x"
type textarea "42356 Panera Columbia 1 item failed out of box.-10/9 NB credit agai"
type textarea "x"
type textarea "42356 Panera Columbia 1 item failed out of box.-10/9 NB credit agains"
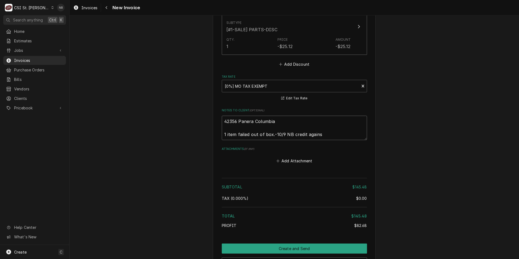
type textarea "x"
type textarea "42356 Panera Columbia 1 item failed out of box.-10/9 NB credit against"
type textarea "x"
type textarea "42356 Panera Columbia 1 item failed out of box.-10/9 NB credit against"
type textarea "x"
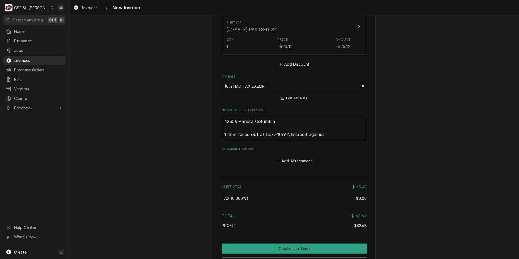
type textarea "42356 Panera Columbia 1 item failed out of box.-10/9 NB credit against P"
type textarea "x"
type textarea "42356 Panera Columbia 1 item failed out of box.-10/9 NB credit against PO"
type textarea "x"
type textarea "42356 Panera Columbia 1 item failed out of box.-10/9 NB credit against PO4"
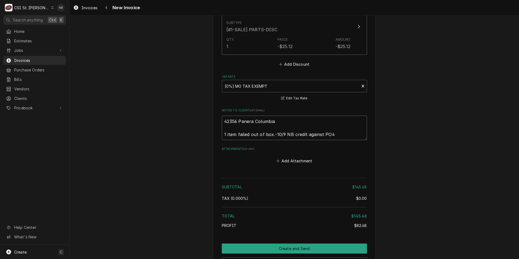
type textarea "x"
type textarea "42356 Panera Columbia 1 item failed out of box.-10/9 NB credit against PO40"
type textarea "x"
type textarea "42356 Panera Columbia 1 item failed out of box.-10/9 NB credit against PO401"
type textarea "x"
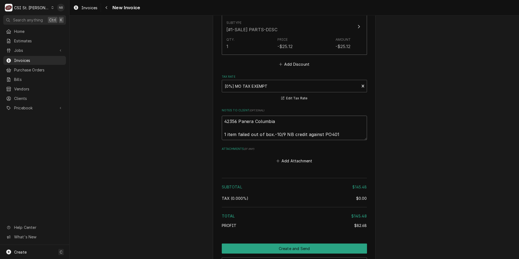
type textarea "42356 Panera Columbia 1 item failed out of box.-10/9 NB credit against PO4013"
type textarea "x"
type textarea "42356 Panera Columbia 1 item failed out of box.-10/9 NB credit against PO40132"
type textarea "x"
type textarea "42356 Panera Columbia 1 item failed out of box.-10/9 NB credit against PO401321"
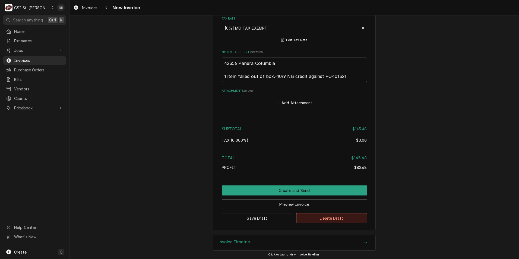
scroll to position [793, 0]
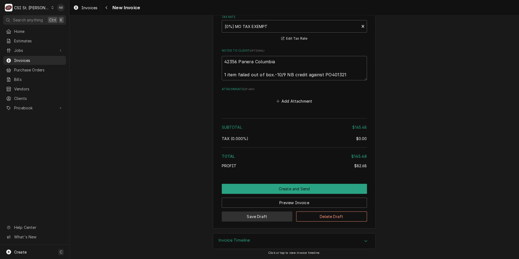
click at [276, 215] on button "Save Draft" at bounding box center [257, 217] width 71 height 10
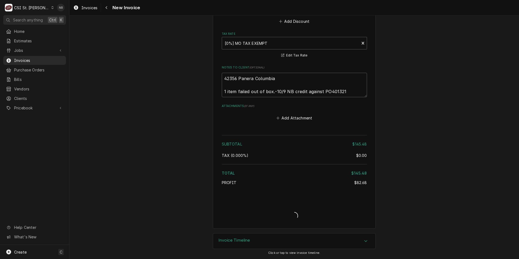
type textarea "x"
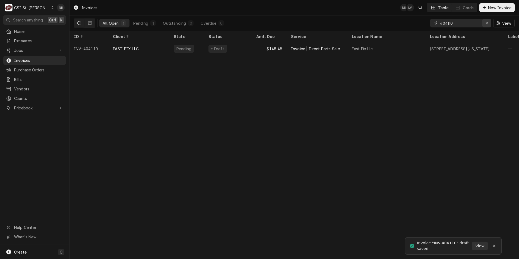
click at [488, 26] on button "Erase input" at bounding box center [487, 23] width 9 height 9
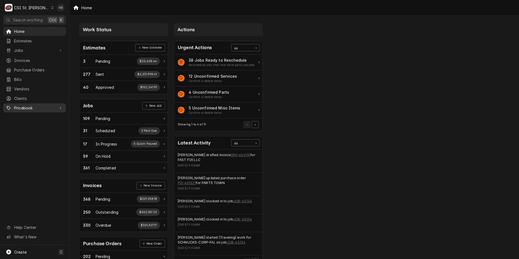
click at [47, 106] on span "Pricebook" at bounding box center [34, 108] width 41 height 6
click at [47, 124] on span "Parts & Materials" at bounding box center [38, 127] width 49 height 6
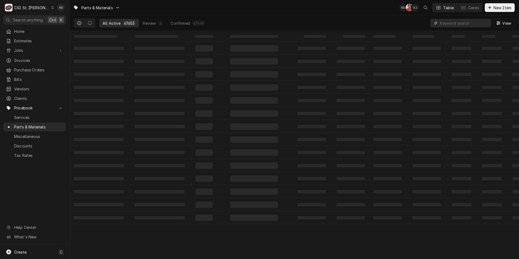
click at [459, 24] on input "Dynamic Content Wrapper" at bounding box center [464, 23] width 48 height 9
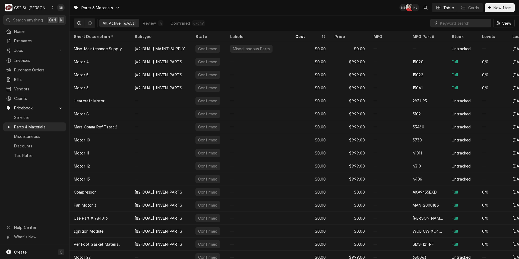
paste input "1838701"
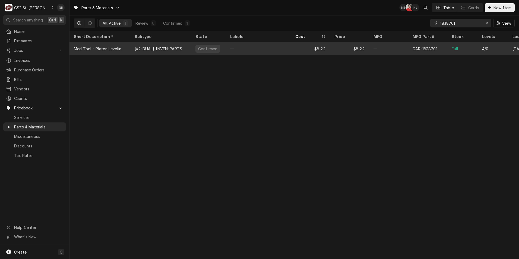
type input "1838701"
click at [296, 49] on div "$8.22" at bounding box center [310, 48] width 39 height 13
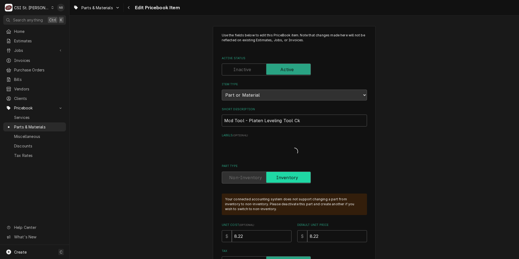
type textarea "x"
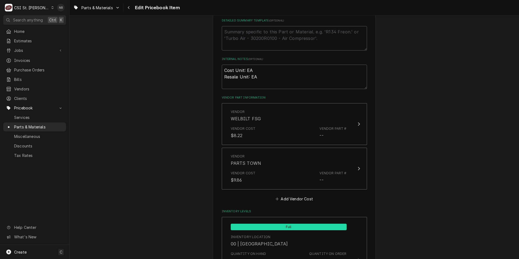
scroll to position [407, 0]
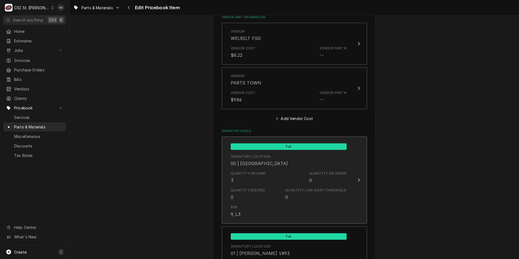
click at [294, 180] on div "Quantity on Hand 3 Quantity on Order 0" at bounding box center [289, 177] width 116 height 17
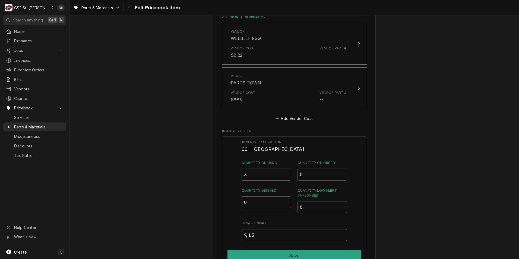
drag, startPoint x: 230, startPoint y: 174, endPoint x: 200, endPoint y: 168, distance: 30.9
type input "1"
click at [264, 254] on button "Save" at bounding box center [295, 255] width 134 height 11
type textarea "x"
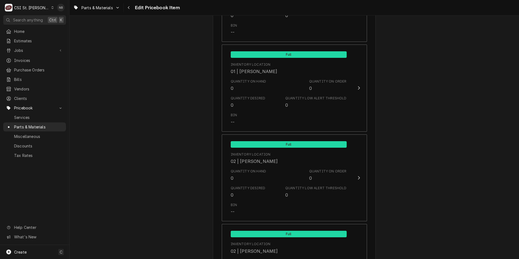
scroll to position [2363, 0]
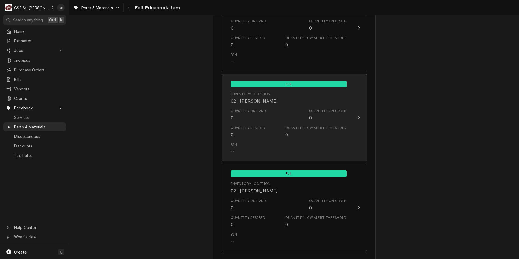
click at [321, 141] on div "Bin --" at bounding box center [289, 148] width 116 height 17
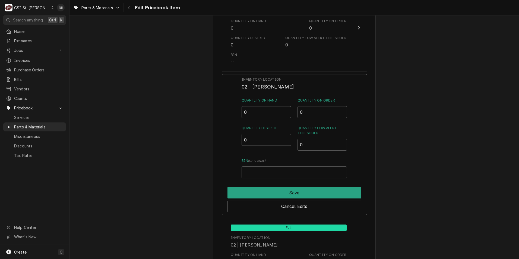
click at [254, 106] on input "0" at bounding box center [266, 112] width 49 height 12
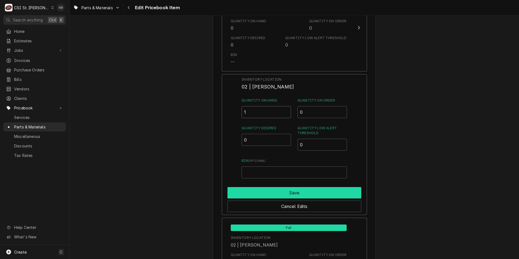
type input "1"
click at [294, 189] on button "Save" at bounding box center [295, 192] width 134 height 11
type textarea "x"
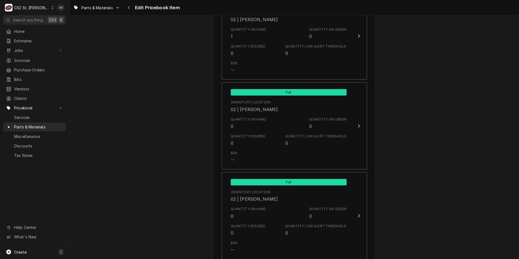
scroll to position [2526, 0]
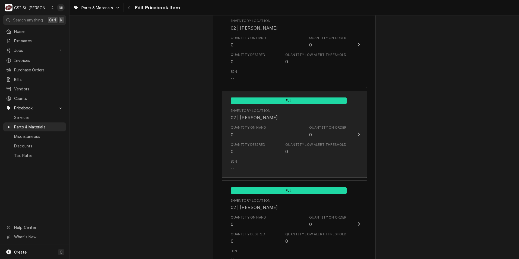
click at [272, 144] on div "Quantity Desired 0 Quantity Low Alert Threshold 0" at bounding box center [289, 148] width 116 height 17
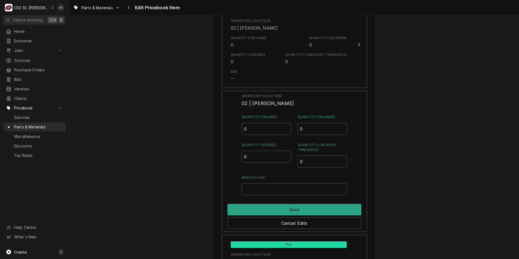
click at [254, 130] on div "Inventory Location 02 | STEVE HEPPERMANN Quantity on Hand 0 Quantity on Order 0…" at bounding box center [294, 145] width 105 height 102
click at [254, 125] on input "0" at bounding box center [266, 129] width 49 height 12
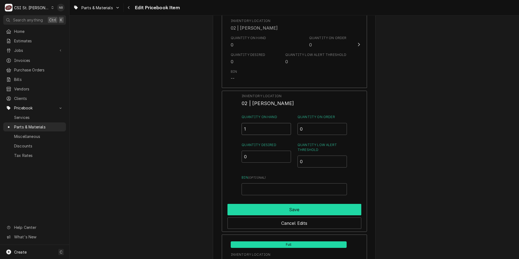
type input "1"
click at [298, 204] on button "Save" at bounding box center [295, 209] width 134 height 11
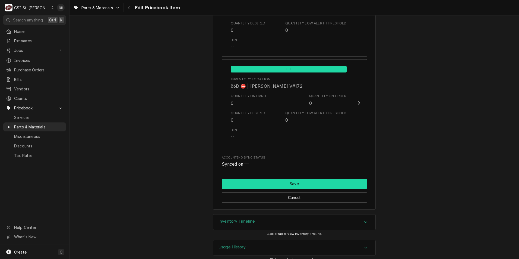
click at [341, 179] on button "Save" at bounding box center [294, 184] width 145 height 10
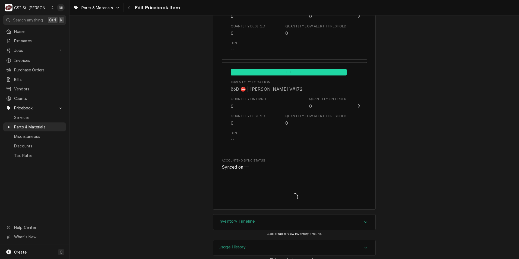
type textarea "x"
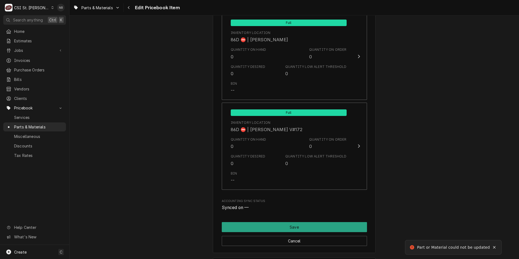
scroll to position [407, 0]
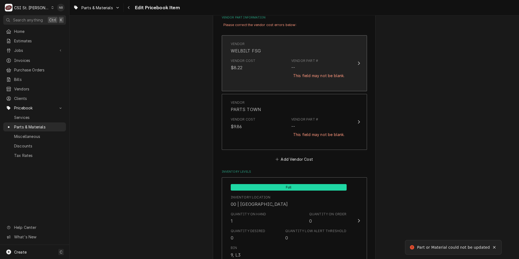
click at [334, 81] on div "Vendor Part # -- This field may not be blank." at bounding box center [318, 71] width 55 height 27
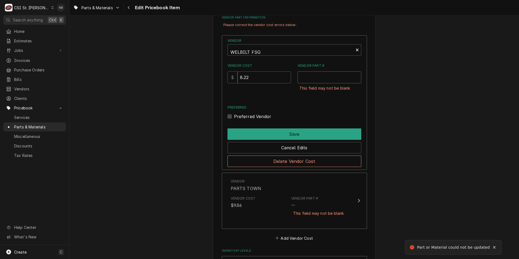
click at [315, 80] on input "Vendor Part #" at bounding box center [330, 77] width 64 height 12
paste input "1838701"
click at [300, 79] on input "1838701" at bounding box center [330, 77] width 64 height 12
drag, startPoint x: 335, startPoint y: 77, endPoint x: 232, endPoint y: 74, distance: 102.7
click at [233, 74] on div "Vendor Cost $ 8.22 Vendor Part # GAR-1838701 This field may not be blank." at bounding box center [295, 80] width 134 height 34
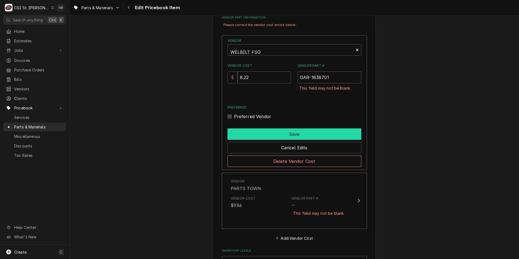
type input "GAR-1838701"
click at [295, 137] on button "Save" at bounding box center [295, 133] width 134 height 11
type textarea "x"
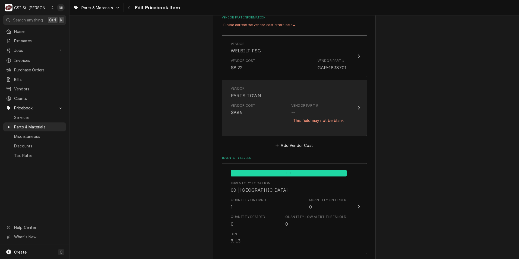
click at [319, 115] on div "Vendor Part # -- This field may not be blank." at bounding box center [318, 116] width 55 height 27
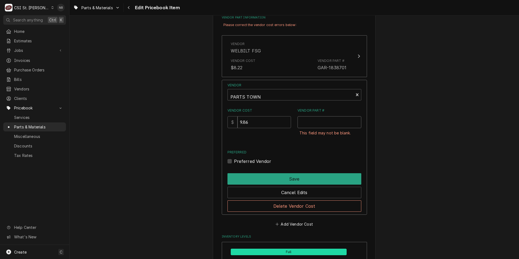
click at [327, 122] on input "Vendor Part #" at bounding box center [330, 122] width 64 height 12
paste input "GAR-1838701"
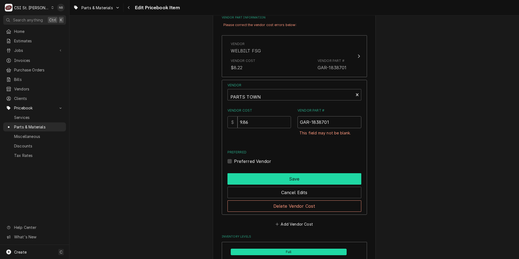
type input "GAR-1838701"
click at [315, 175] on button "Save" at bounding box center [295, 178] width 134 height 11
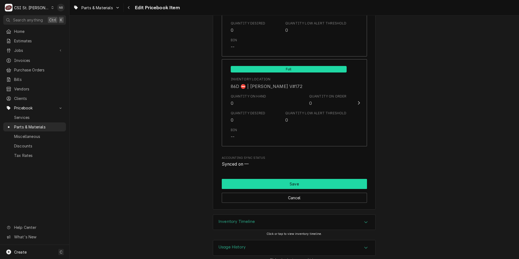
click at [315, 179] on button "Save" at bounding box center [294, 184] width 145 height 10
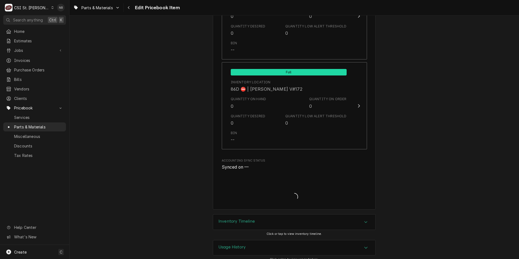
type textarea "x"
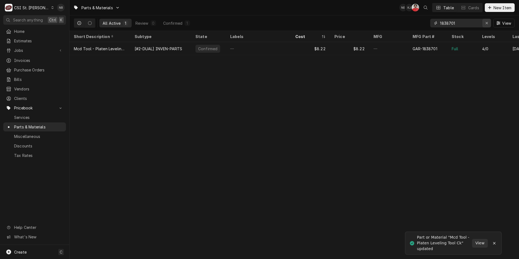
click at [487, 24] on icon "Erase input" at bounding box center [487, 23] width 3 height 4
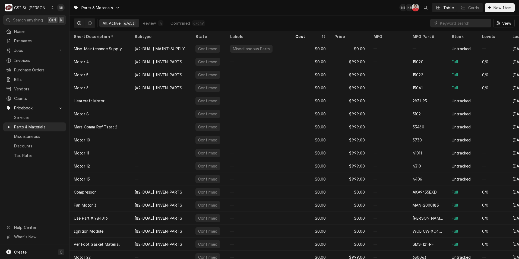
click at [260, 10] on div "Parts & Materials NB KJ NF Table Cards New Item" at bounding box center [295, 7] width 450 height 15
click at [43, 48] on span "Jobs" at bounding box center [34, 51] width 41 height 6
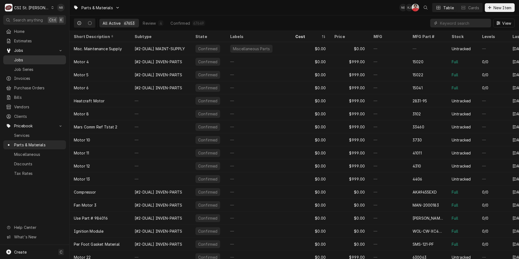
click at [42, 57] on span "Jobs" at bounding box center [38, 60] width 49 height 6
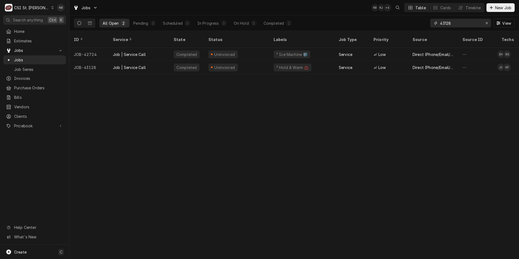
click at [485, 23] on div "Erase input" at bounding box center [486, 22] width 5 height 5
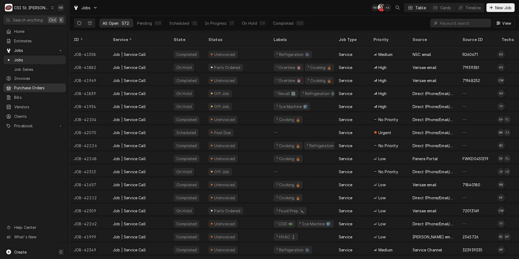
click at [41, 89] on link "Purchase Orders" at bounding box center [34, 87] width 63 height 9
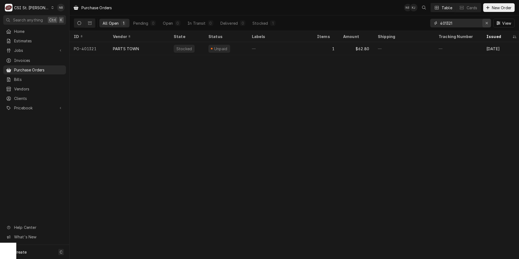
click at [486, 21] on div "Erase input" at bounding box center [486, 22] width 5 height 5
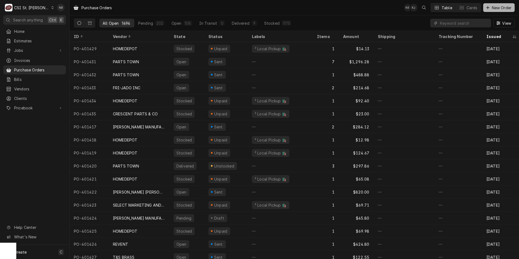
click at [496, 8] on span "New Order" at bounding box center [502, 8] width 22 height 6
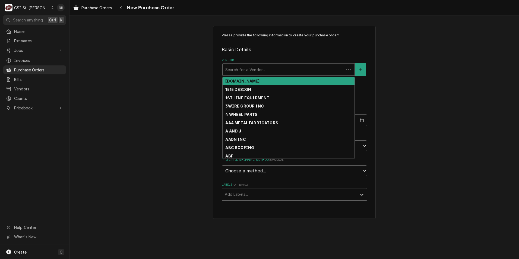
drag, startPoint x: 260, startPoint y: 70, endPoint x: 260, endPoint y: 66, distance: 4.1
click at [260, 70] on div "Vendor" at bounding box center [283, 70] width 116 height 10
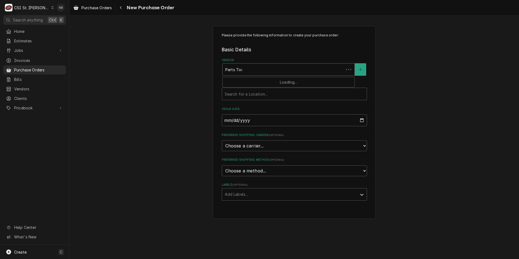
type input "Parts Town"
click at [264, 81] on div "PARTS TOWN" at bounding box center [289, 81] width 132 height 8
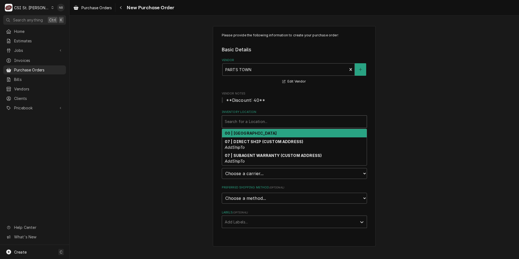
click at [266, 126] on div "Inventory Location" at bounding box center [294, 122] width 139 height 10
click at [278, 135] on div "00 | [GEOGRAPHIC_DATA]" at bounding box center [294, 133] width 145 height 8
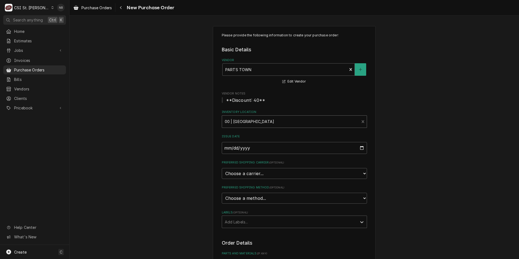
scroll to position [54, 0]
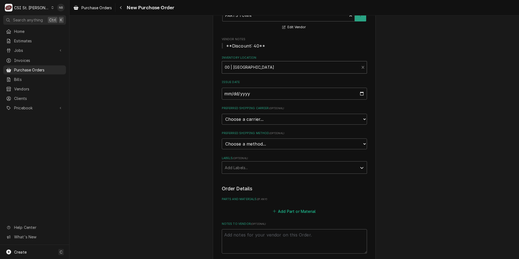
click at [293, 210] on button "Add Part or Material" at bounding box center [294, 211] width 45 height 8
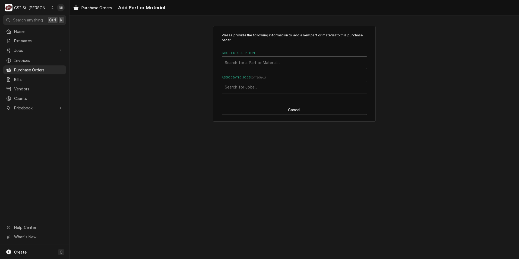
click at [277, 62] on div "Short Description" at bounding box center [294, 63] width 139 height 10
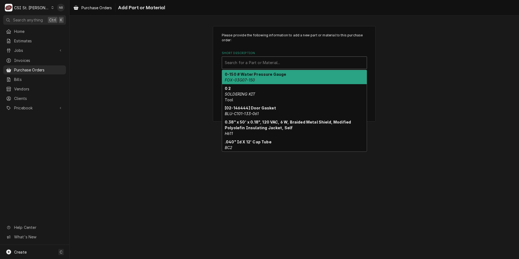
paste input "GAR-1838701"
type input "GAR-1838701"
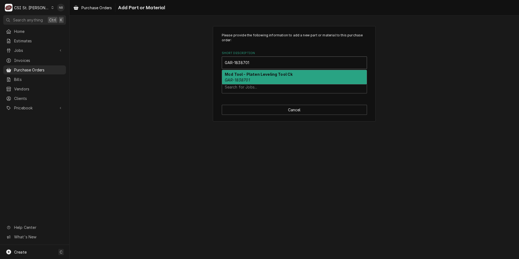
click at [270, 73] on strong "Mcd Tool - Platen Leveling Tool Ck" at bounding box center [259, 74] width 68 height 5
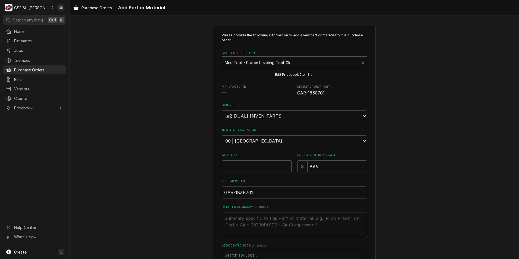
type textarea "x"
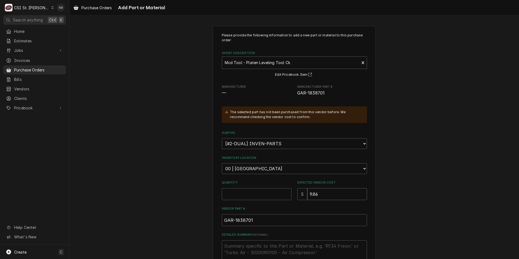
drag, startPoint x: 327, startPoint y: 193, endPoint x: 172, endPoint y: 186, distance: 155.5
click at [190, 184] on div "Please provide the following information to add a new part or material to this …" at bounding box center [295, 171] width 450 height 301
type input "1"
type textarea "x"
type input "12"
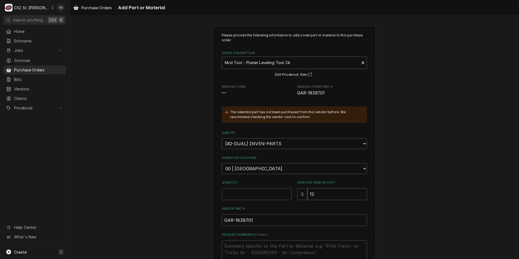
type textarea "x"
type input "1"
type textarea "x"
type input "1"
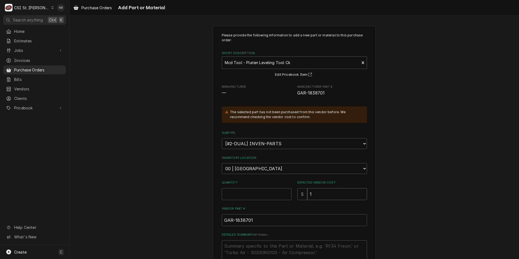
type textarea "x"
type input "14"
type textarea "x"
type input "14.1"
type textarea "x"
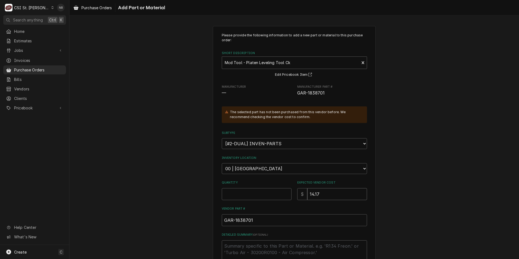
type input "14.17"
click at [236, 188] on div "Quantity" at bounding box center [257, 190] width 70 height 19
click at [239, 190] on input "Quantity" at bounding box center [257, 194] width 70 height 12
type textarea "x"
type input "4"
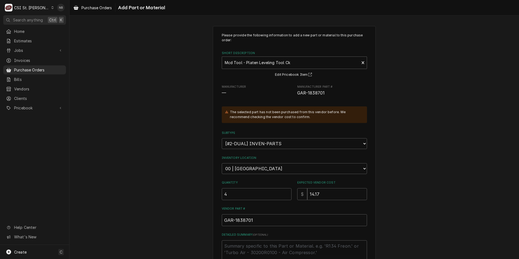
click at [484, 138] on div "Please provide the following information to add a new part or material to this …" at bounding box center [295, 171] width 450 height 301
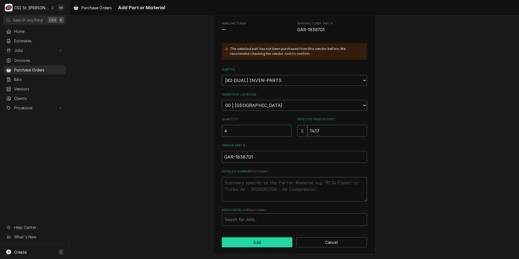
click at [263, 242] on button "Add" at bounding box center [257, 242] width 71 height 10
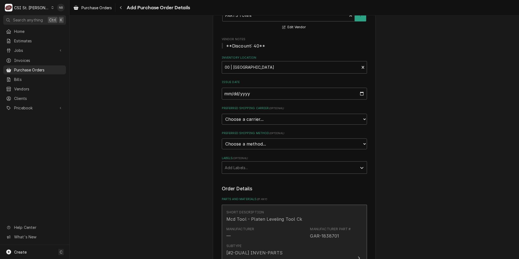
scroll to position [136, 0]
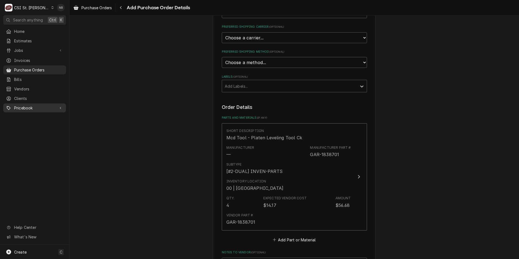
click at [37, 105] on span "Pricebook" at bounding box center [34, 108] width 41 height 6
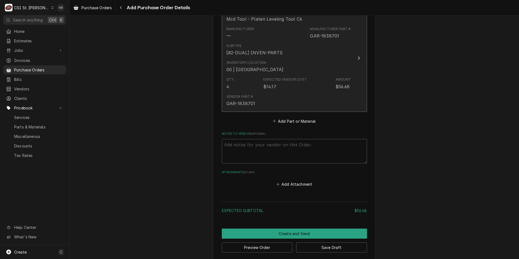
scroll to position [260, 0]
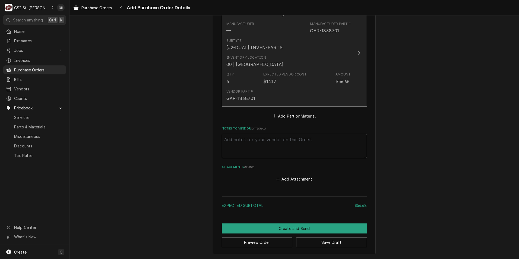
click at [299, 81] on div "Expected Vendor Cost $14.17" at bounding box center [284, 78] width 43 height 12
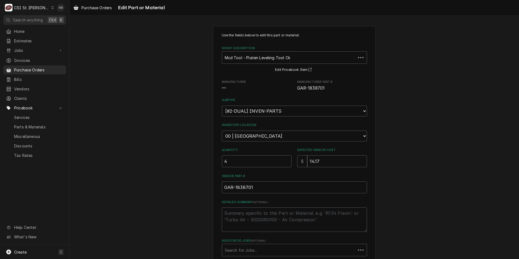
scroll to position [44, 0]
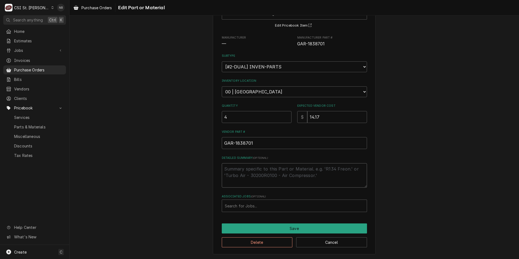
click at [281, 171] on textarea "Detailed Summary ( optional )" at bounding box center [294, 175] width 145 height 24
type textarea "x"
type textarea "R"
type textarea "x"
type textarea "Re"
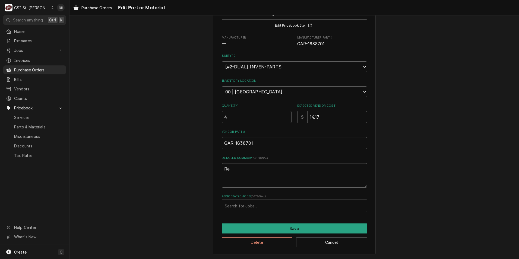
type textarea "x"
type textarea "Resu"
type textarea "x"
type textarea "Resup"
type textarea "x"
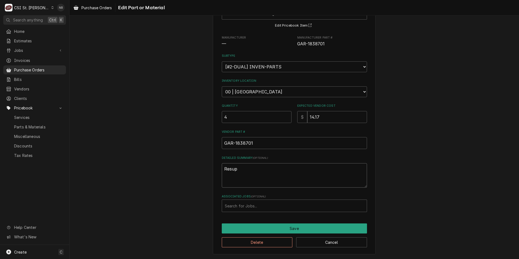
type textarea "Resupp"
type textarea "x"
type textarea "Resuppl"
type textarea "x"
type textarea "Resupply"
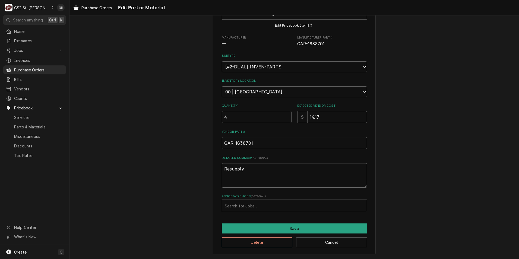
type textarea "x"
type textarea "Resupply"
type textarea "x"
type textarea "Resupply r"
type textarea "x"
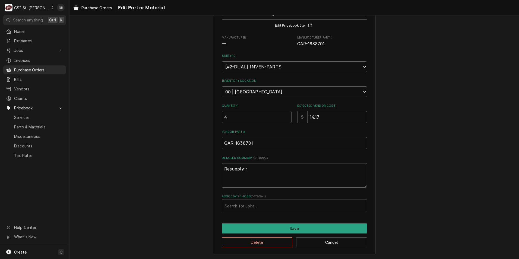
type textarea "Resupply re"
type textarea "x"
type textarea "Resupply req"
type textarea "x"
type textarea "Resupply requ"
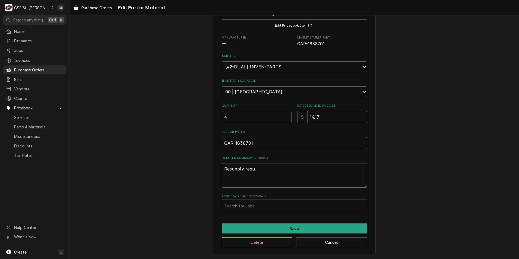
type textarea "x"
type textarea "Resupply reque"
type textarea "x"
type textarea "Resupply reques"
type textarea "x"
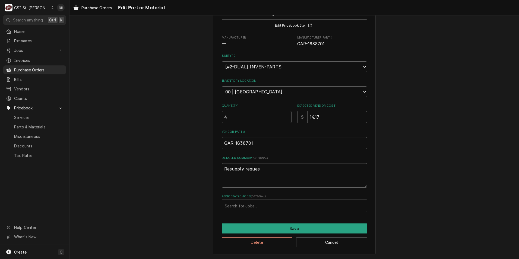
type textarea "Resupply request"
type textarea "x"
type textarea "Resupply requeste"
type textarea "x"
type textarea "Resupply requested"
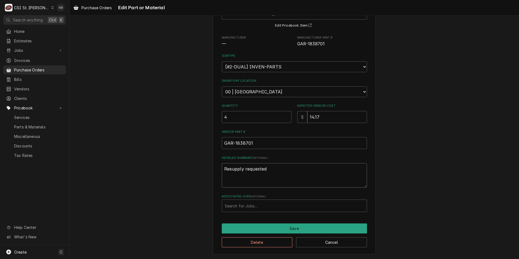
type textarea "x"
type textarea "Resupply requested b"
type textarea "x"
type textarea "Resupply requested by"
type textarea "x"
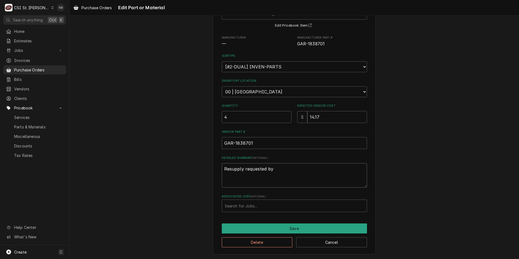
type textarea "Resupply requested by"
type textarea "x"
type textarea "Resupply requested by S"
type textarea "x"
type textarea "Resupply requested by St"
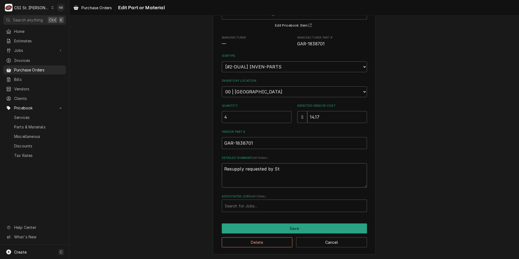
type textarea "x"
type textarea "Resupply requested by Ste"
type textarea "x"
type textarea "Resupply requested by Stev"
type textarea "x"
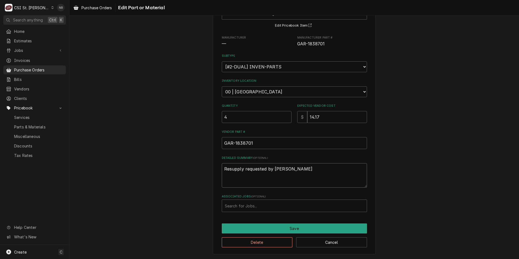
type textarea "Resupply requested by Steve"
type textarea "x"
type textarea "Resupply requested by Steve"
type textarea "x"
type textarea "Resupply requested by Steve H"
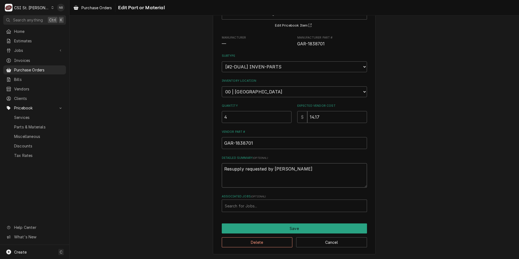
type textarea "x"
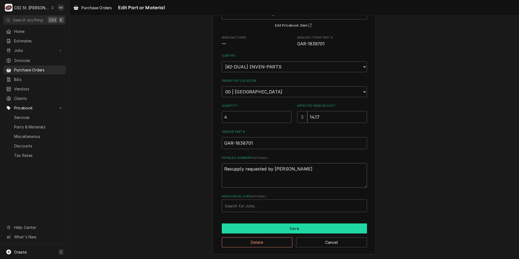
type textarea "Resupply requested by Steve H."
click at [306, 229] on button "Save" at bounding box center [294, 229] width 145 height 10
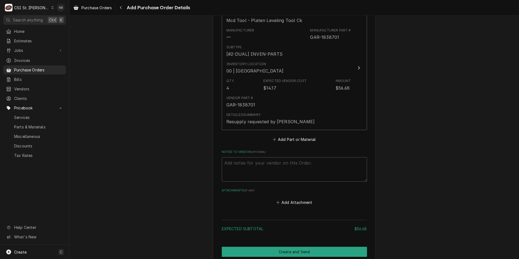
click at [393, 205] on div "Please provide the following information to create your purchase order: Basic D…" at bounding box center [295, 25] width 450 height 514
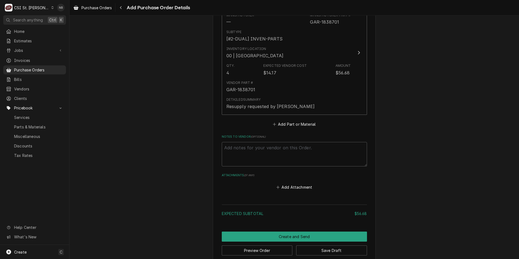
scroll to position [276, 0]
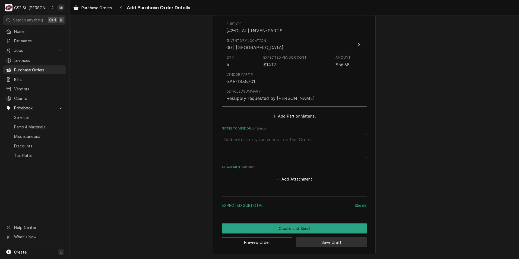
click at [325, 245] on button "Save Draft" at bounding box center [331, 242] width 71 height 10
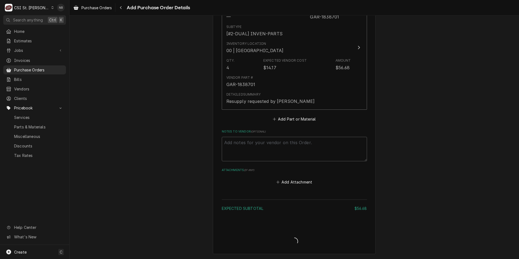
type textarea "x"
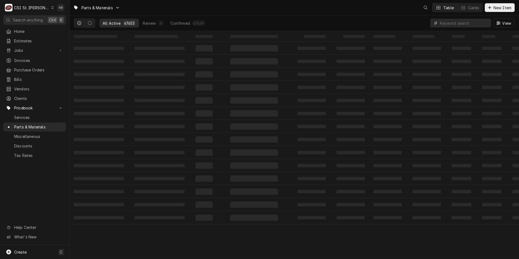
click at [461, 24] on input "Dynamic Content Wrapper" at bounding box center [464, 23] width 48 height 9
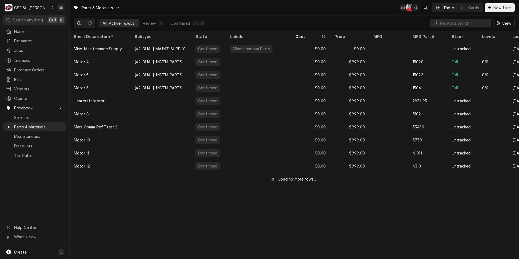
paste input "GAR-1838701"
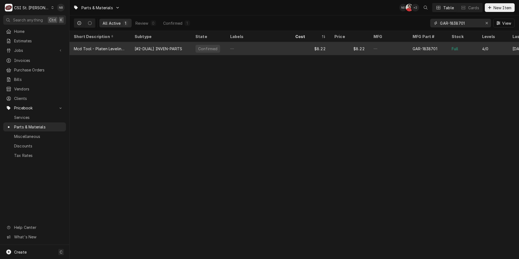
type input "GAR-1838701"
click at [292, 48] on div "$8.22" at bounding box center [310, 48] width 39 height 13
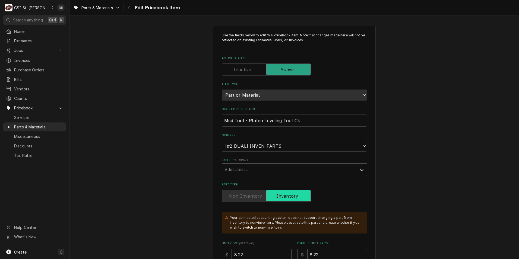
scroll to position [109, 0]
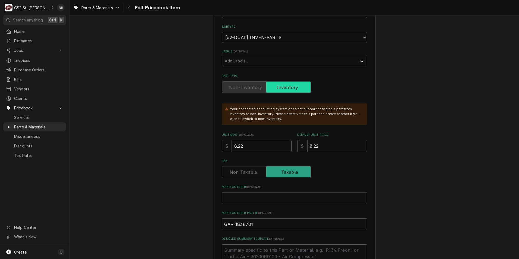
type textarea "x"
type input "1"
type textarea "x"
type input "14"
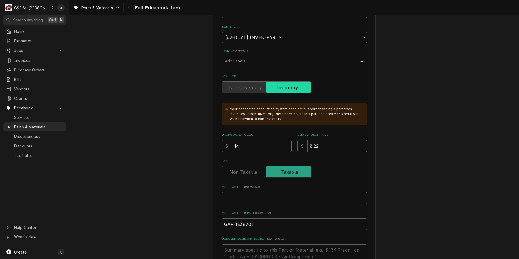
type textarea "x"
type input "14.7"
type textarea "x"
type input "14.71"
type textarea "x"
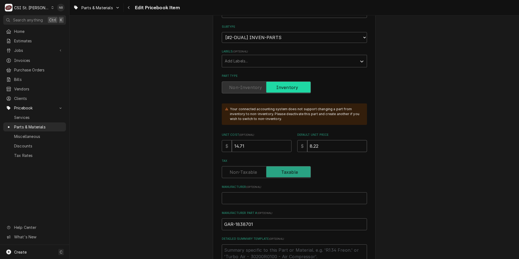
type input "2"
type textarea "x"
type input "25"
type textarea "x"
type input "25.7"
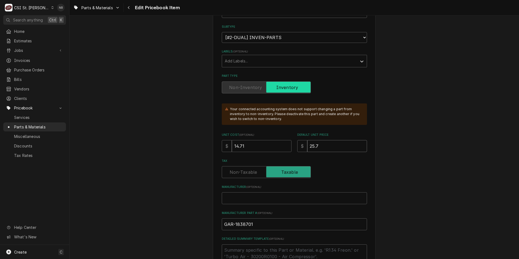
type textarea "x"
type input "25.75"
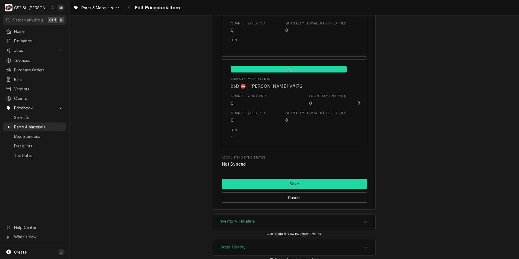
click at [320, 179] on button "Save" at bounding box center [294, 184] width 145 height 10
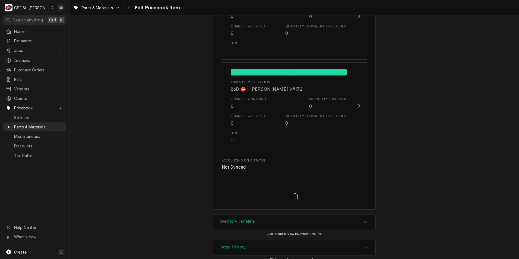
type textarea "x"
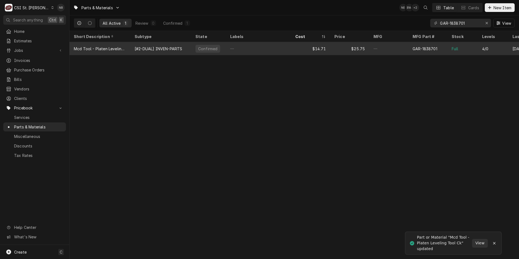
click at [331, 49] on div "$25.75" at bounding box center [349, 48] width 39 height 13
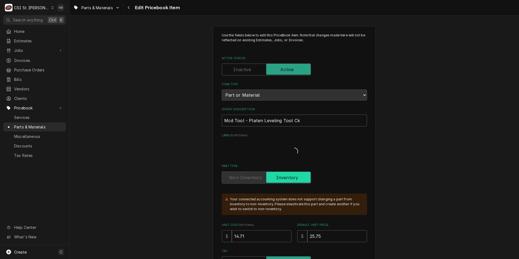
type textarea "x"
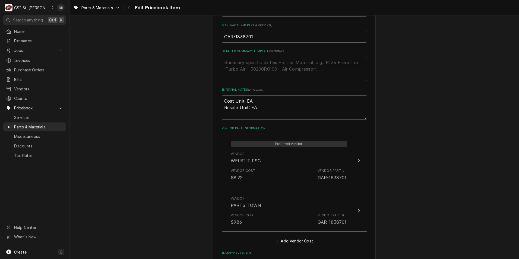
scroll to position [353, 0]
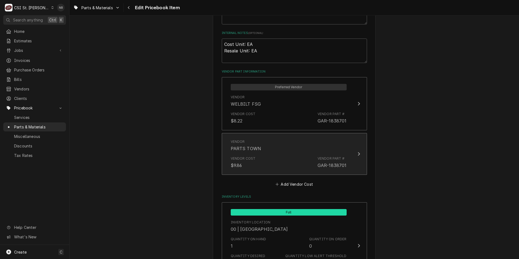
click at [298, 166] on div "Vendor Cost $9.86 Vendor Part # GAR-1838701" at bounding box center [289, 162] width 116 height 17
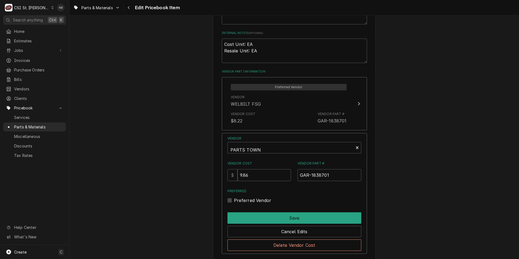
click at [234, 200] on label "Preferred Vendor" at bounding box center [252, 200] width 37 height 7
click at [234, 200] on input "Preferred" at bounding box center [301, 203] width 134 height 12
checkbox input "true"
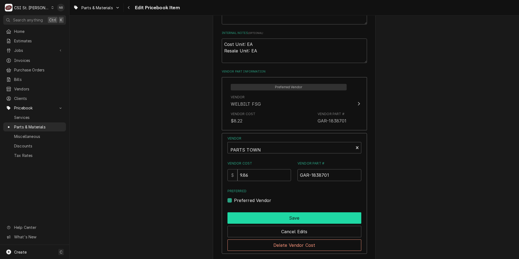
click at [258, 213] on button "Save" at bounding box center [295, 217] width 134 height 11
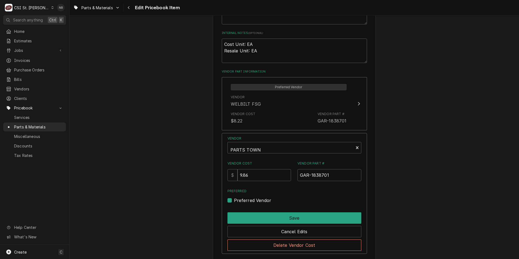
type textarea "x"
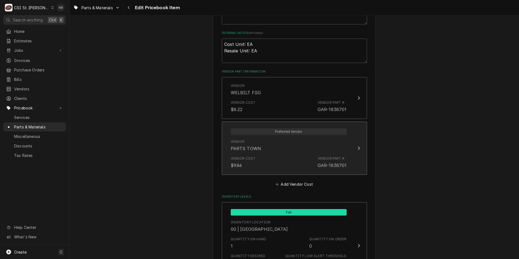
click at [277, 157] on div "Vendor Cost $9.86 Vendor Part # GAR-1838701" at bounding box center [289, 162] width 116 height 17
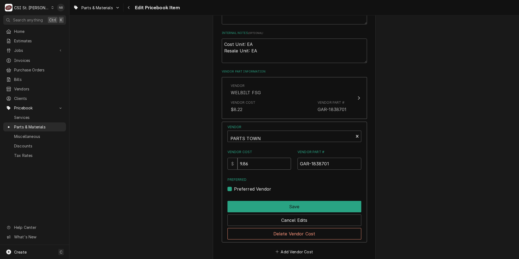
drag, startPoint x: 262, startPoint y: 161, endPoint x: 159, endPoint y: 152, distance: 103.3
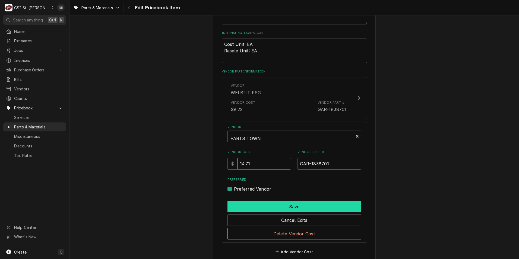
type input "14.71"
click at [325, 209] on button "Save" at bounding box center [295, 206] width 134 height 11
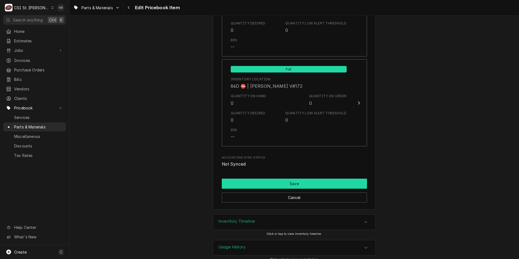
click at [320, 180] on button "Save" at bounding box center [294, 184] width 145 height 10
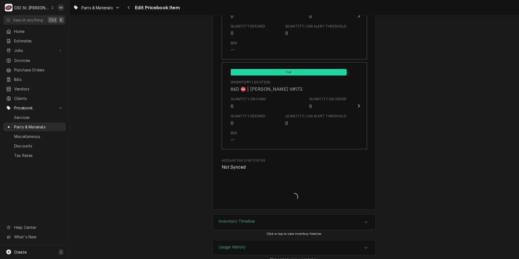
type textarea "x"
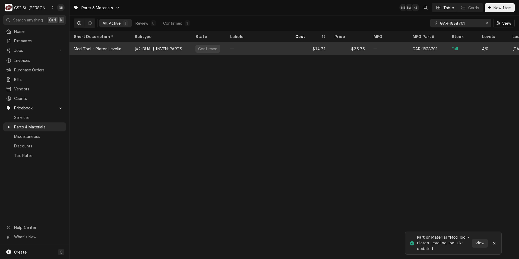
click at [361, 51] on div "$25.75" at bounding box center [349, 48] width 39 height 13
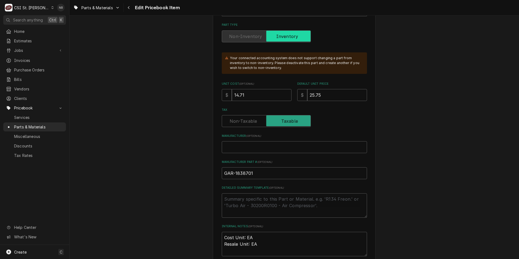
scroll to position [217, 0]
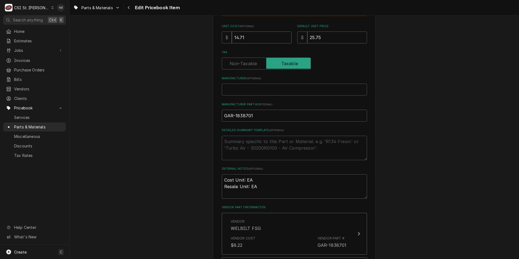
drag, startPoint x: 244, startPoint y: 38, endPoint x: 238, endPoint y: 38, distance: 6.0
click at [238, 38] on input "14.71" at bounding box center [262, 38] width 60 height 12
type textarea "x"
type input "14.1"
type textarea "x"
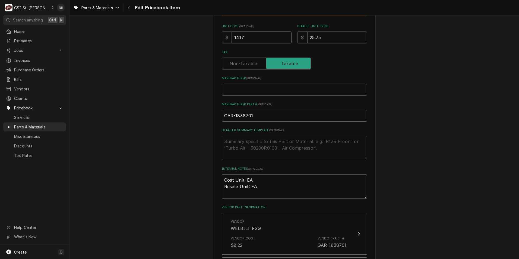
type input "14.17"
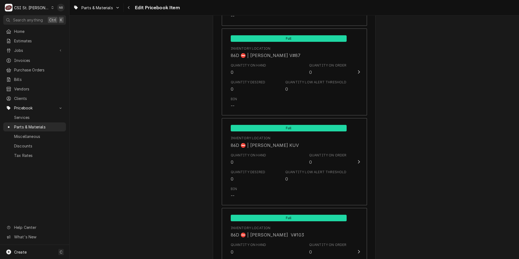
scroll to position [4725, 0]
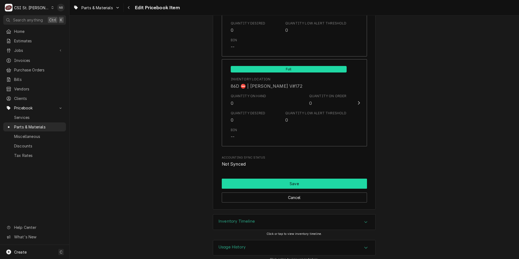
click at [321, 179] on button "Save" at bounding box center [294, 184] width 145 height 10
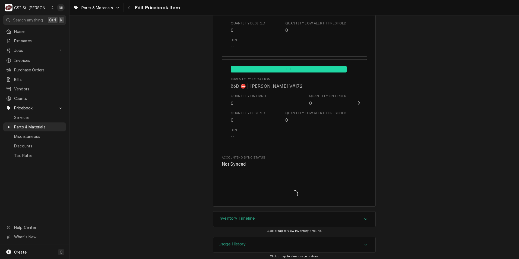
scroll to position [4722, 0]
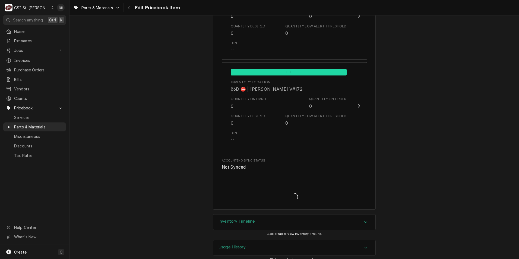
type textarea "x"
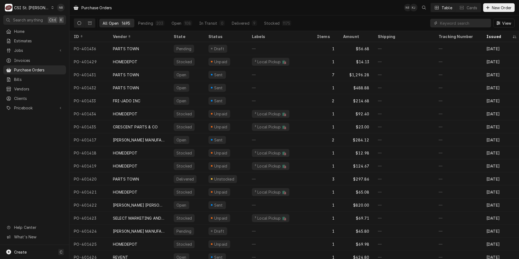
click at [35, 5] on div "C CSI St. [PERSON_NAME]" at bounding box center [29, 7] width 52 height 11
click at [74, 21] on div "CSI [US_STATE]" at bounding box center [84, 20] width 72 height 6
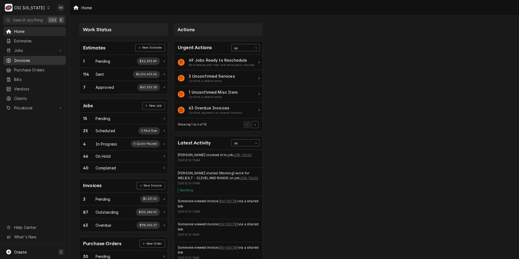
click at [35, 61] on span "Invoices" at bounding box center [38, 61] width 49 height 6
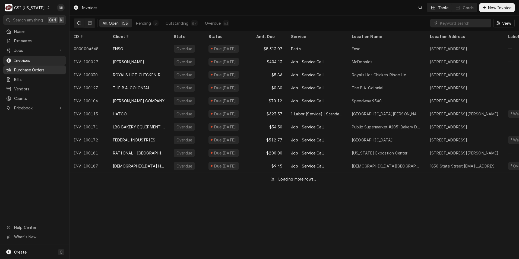
click at [37, 70] on span "Purchase Orders" at bounding box center [38, 70] width 49 height 6
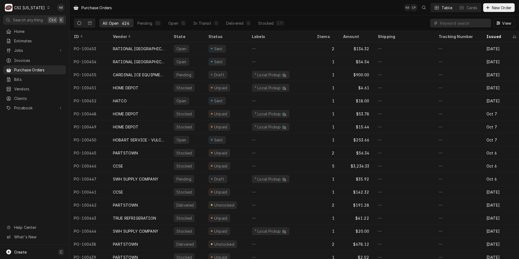
click at [30, 8] on div "CSI [US_STATE]" at bounding box center [29, 8] width 31 height 6
click at [58, 27] on div "CSI St. [PERSON_NAME]" at bounding box center [85, 30] width 72 height 6
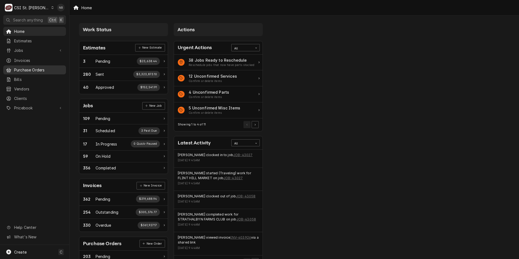
click at [55, 68] on span "Purchase Orders" at bounding box center [38, 70] width 49 height 6
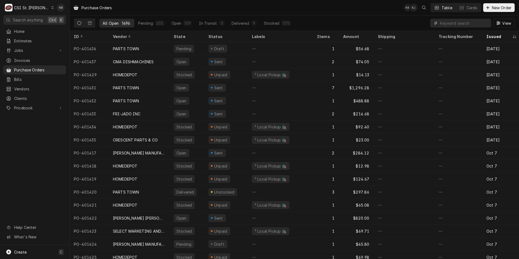
click at [462, 25] on input "Dynamic Content Wrapper" at bounding box center [464, 23] width 48 height 9
type input "401359"
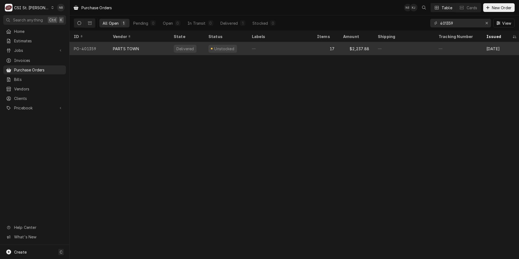
click at [304, 50] on div "—" at bounding box center [280, 48] width 65 height 13
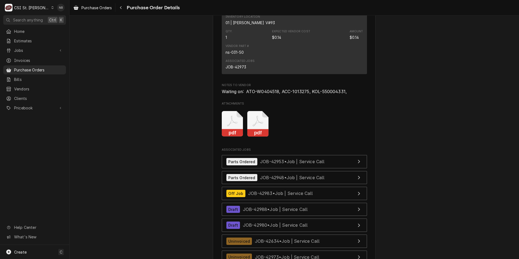
scroll to position [2200, 0]
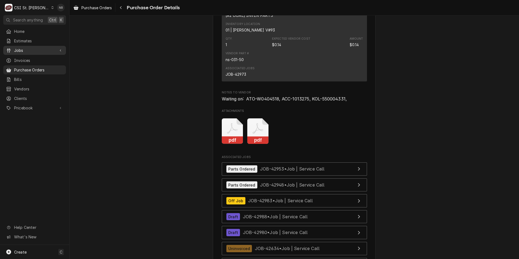
click at [33, 50] on span "Jobs" at bounding box center [34, 51] width 41 height 6
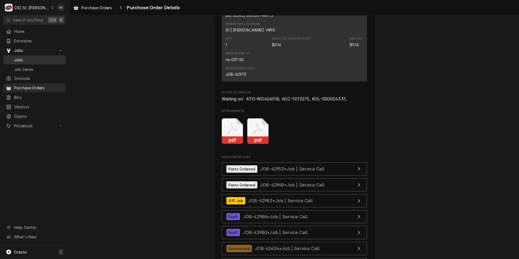
click at [39, 62] on link "Jobs" at bounding box center [34, 59] width 63 height 9
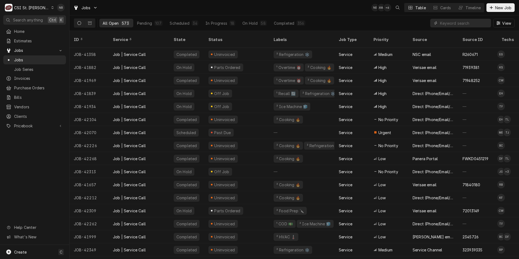
click at [31, 8] on div "CSI St. Louis" at bounding box center [31, 8] width 35 height 6
click at [66, 22] on div "CSI [US_STATE]" at bounding box center [84, 20] width 72 height 6
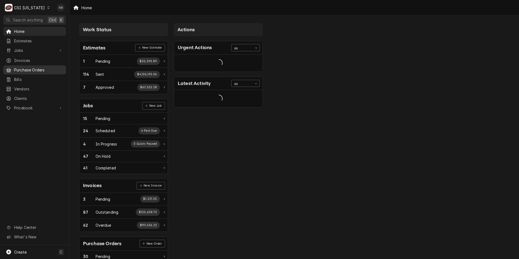
click at [51, 65] on link "Purchase Orders" at bounding box center [34, 69] width 63 height 9
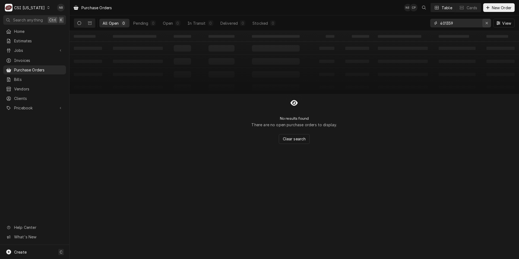
click at [486, 23] on icon "Erase input" at bounding box center [487, 23] width 3 height 4
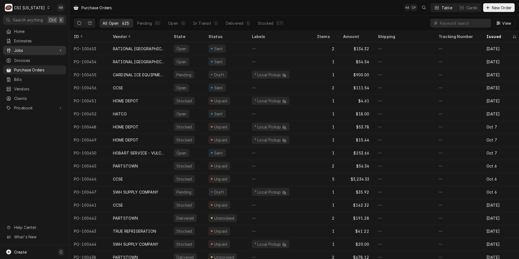
click at [34, 51] on span "Jobs" at bounding box center [34, 51] width 41 height 6
click at [30, 49] on span "Jobs" at bounding box center [34, 51] width 41 height 6
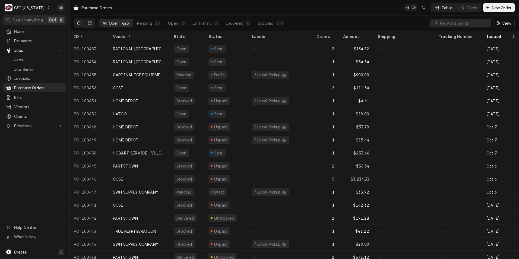
click at [38, 7] on div "CSI [US_STATE]" at bounding box center [29, 8] width 31 height 6
click at [58, 29] on div "CSI St. Louis" at bounding box center [85, 30] width 72 height 6
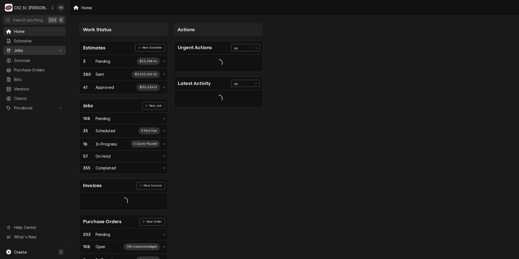
click at [41, 51] on span "Jobs" at bounding box center [34, 51] width 41 height 6
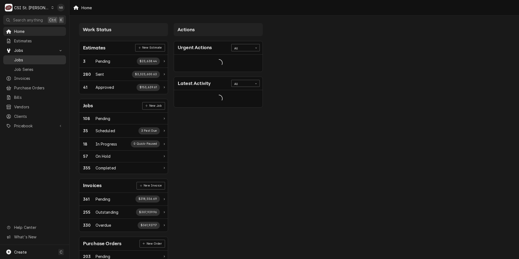
click at [41, 57] on span "Jobs" at bounding box center [38, 60] width 49 height 6
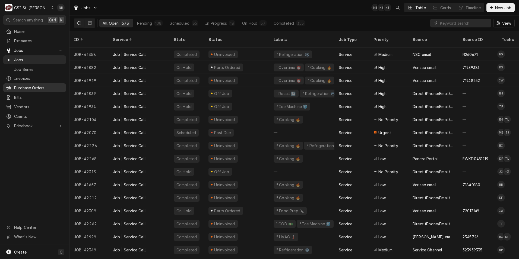
click at [37, 88] on span "Purchase Orders" at bounding box center [38, 88] width 49 height 6
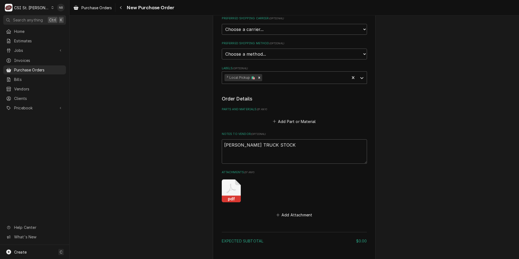
scroll to position [304, 0]
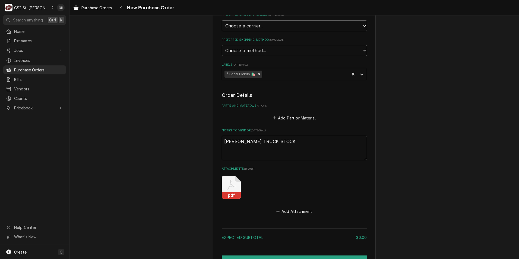
click at [226, 176] on icon "Attachments" at bounding box center [231, 187] width 19 height 23
type textarea "x"
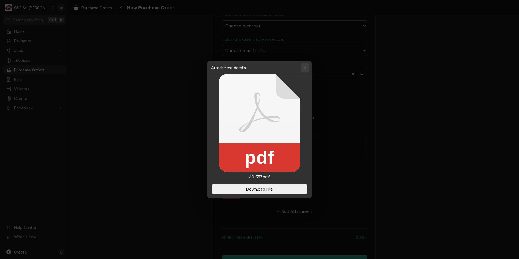
click at [305, 68] on icon "button" at bounding box center [305, 67] width 2 height 2
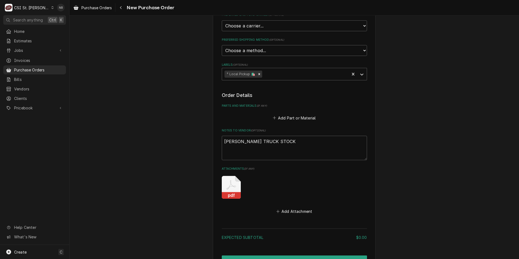
click at [109, 147] on div "Please provide the following information to create your purchase order: Basic D…" at bounding box center [295, 11] width 450 height 588
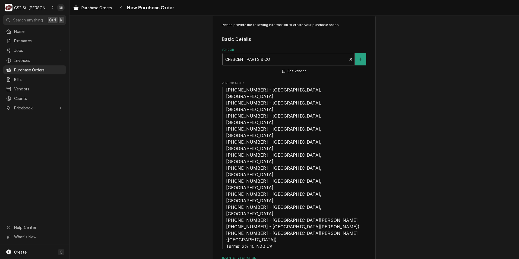
scroll to position [0, 0]
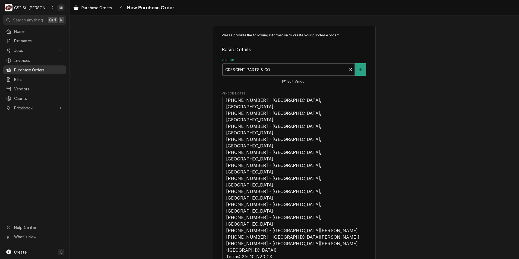
click at [44, 69] on span "Purchase Orders" at bounding box center [38, 70] width 49 height 6
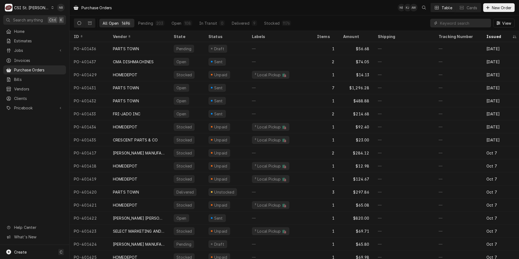
drag, startPoint x: 30, startPoint y: 6, endPoint x: 43, endPoint y: 15, distance: 15.3
click at [30, 6] on div "CSI St. [PERSON_NAME]" at bounding box center [31, 8] width 35 height 6
click at [67, 22] on div "CSI [US_STATE]" at bounding box center [84, 20] width 72 height 6
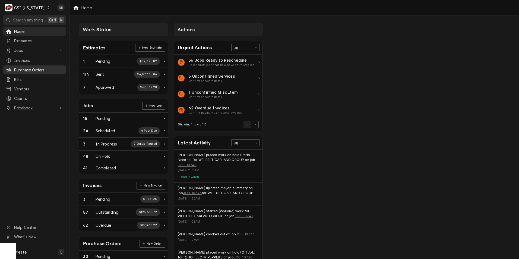
click at [46, 70] on span "Purchase Orders" at bounding box center [38, 70] width 49 height 6
